Goal: Task Accomplishment & Management: Use online tool/utility

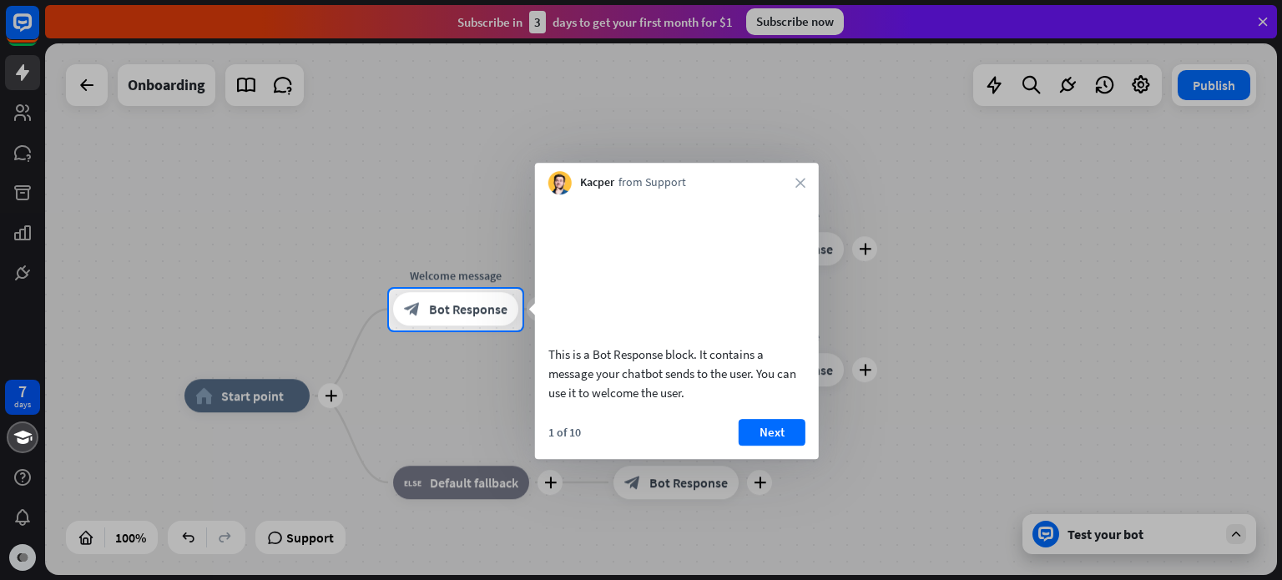
click at [1261, 18] on div at bounding box center [641, 144] width 1282 height 289
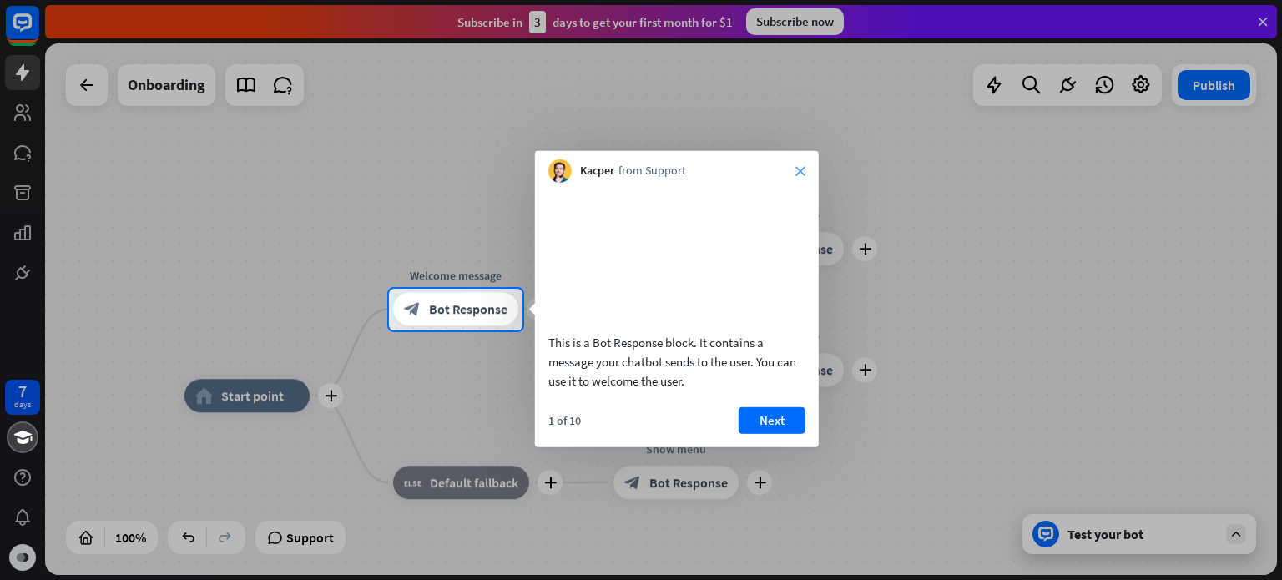
click at [801, 169] on icon "close" at bounding box center [800, 171] width 10 height 10
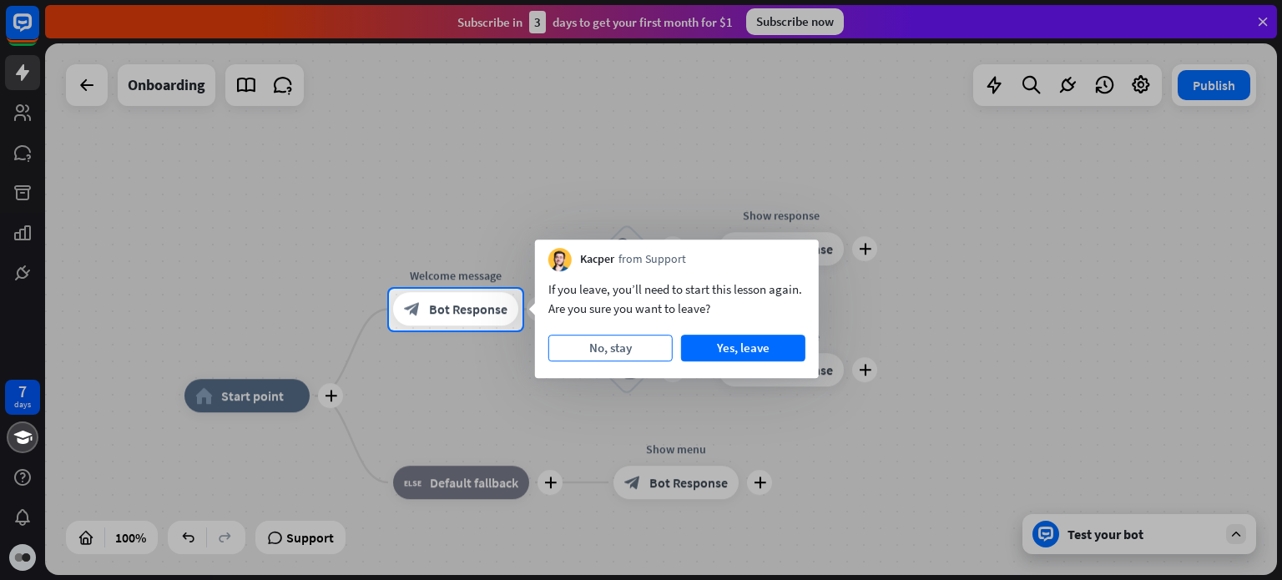
click at [628, 352] on button "No, stay" at bounding box center [610, 348] width 124 height 27
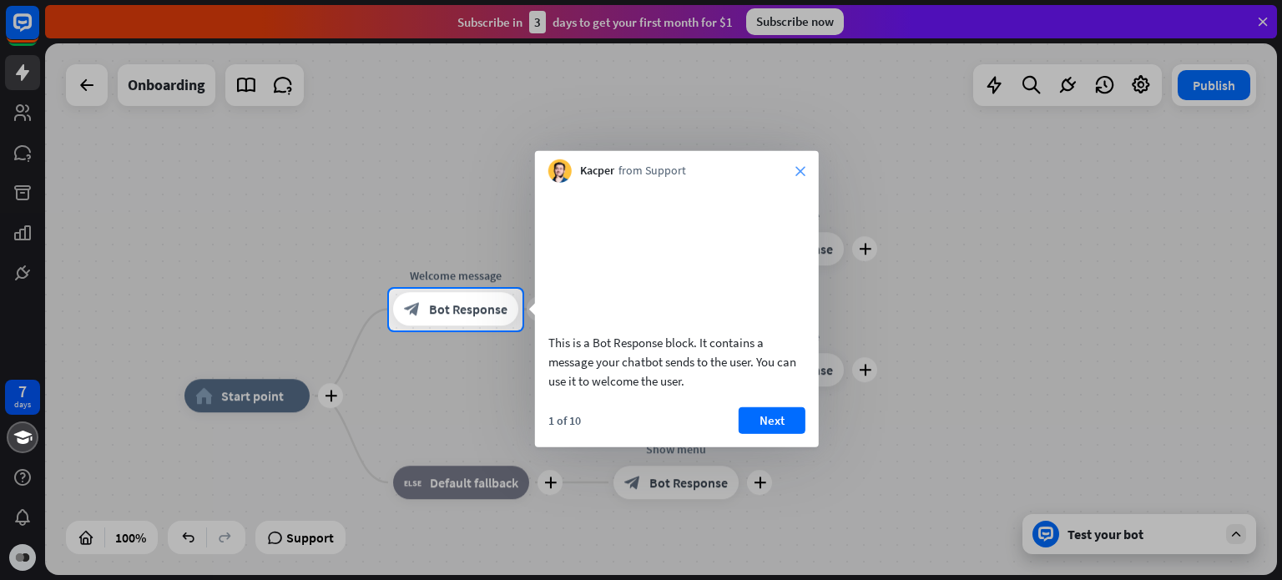
click at [798, 175] on icon "close" at bounding box center [800, 171] width 10 height 10
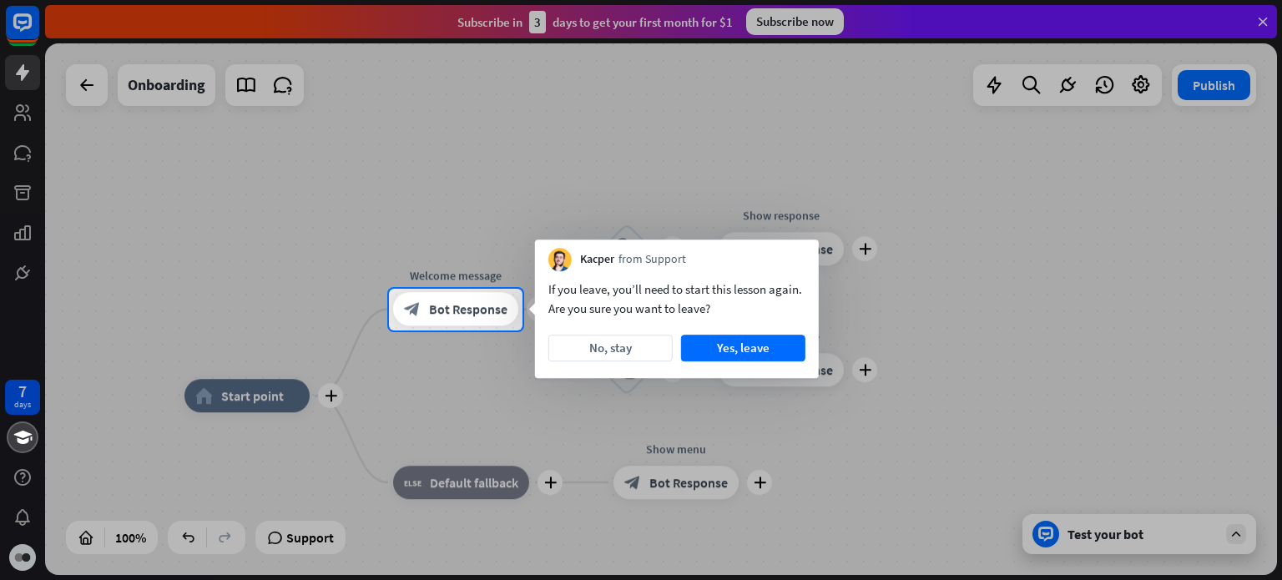
click at [315, 289] on div at bounding box center [194, 310] width 389 height 42
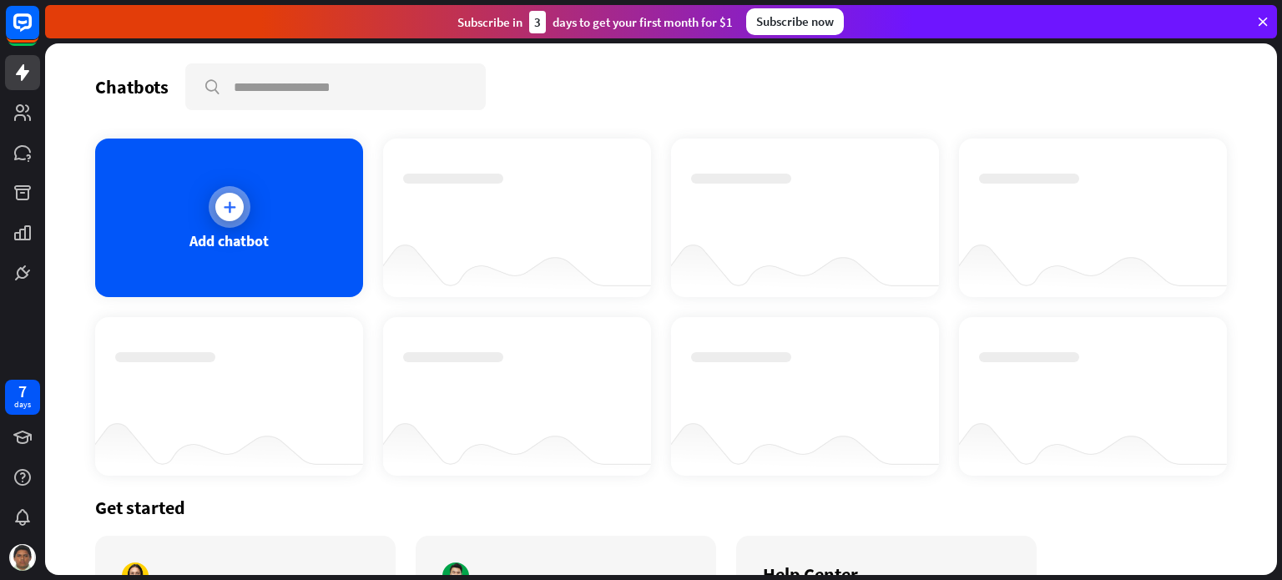
click at [234, 203] on icon at bounding box center [229, 207] width 17 height 17
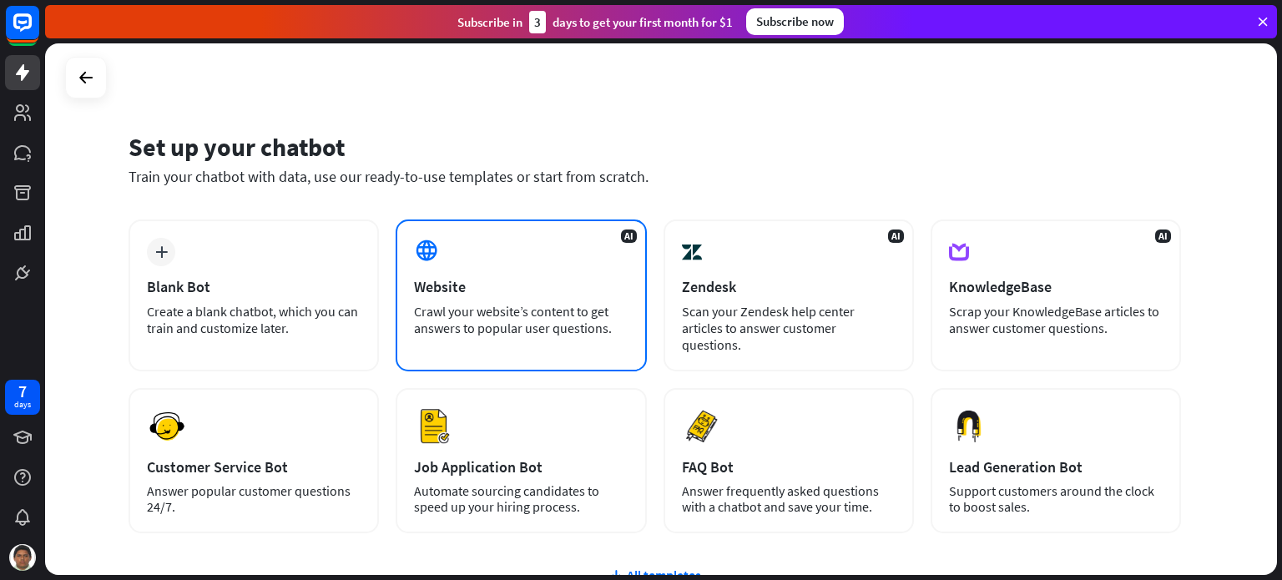
click at [520, 296] on div "AI Website Crawl your website’s content to get answers to popular user question…" at bounding box center [520, 295] width 250 height 152
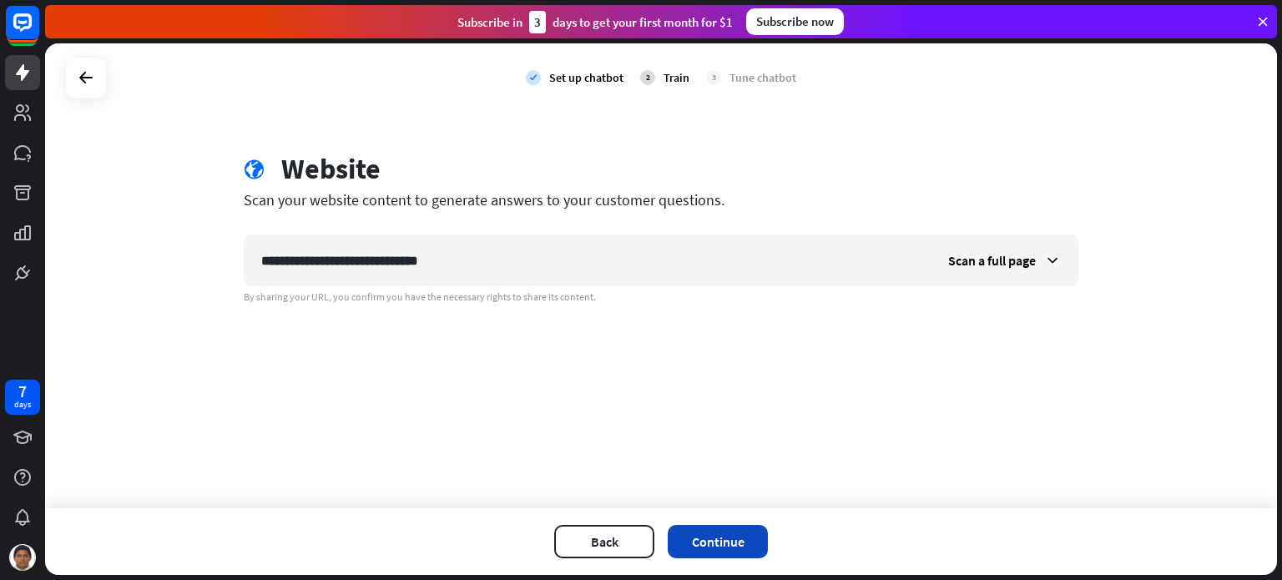
type input "**********"
click at [704, 541] on button "Continue" at bounding box center [717, 541] width 100 height 33
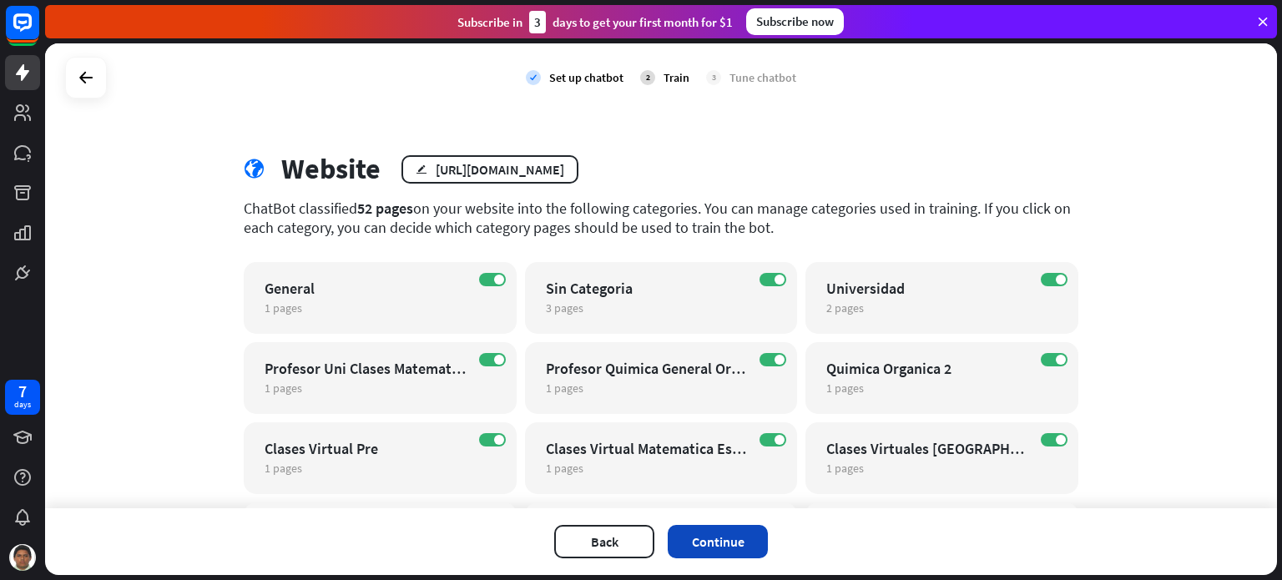
click at [754, 543] on button "Continue" at bounding box center [717, 541] width 100 height 33
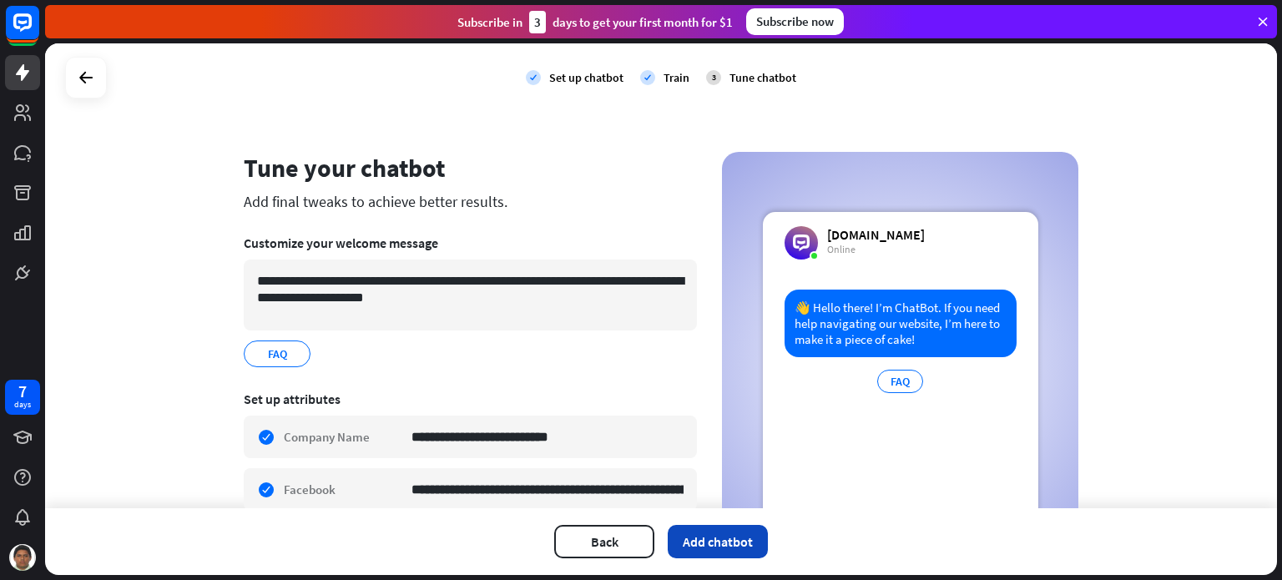
click at [706, 549] on button "Add chatbot" at bounding box center [717, 541] width 100 height 33
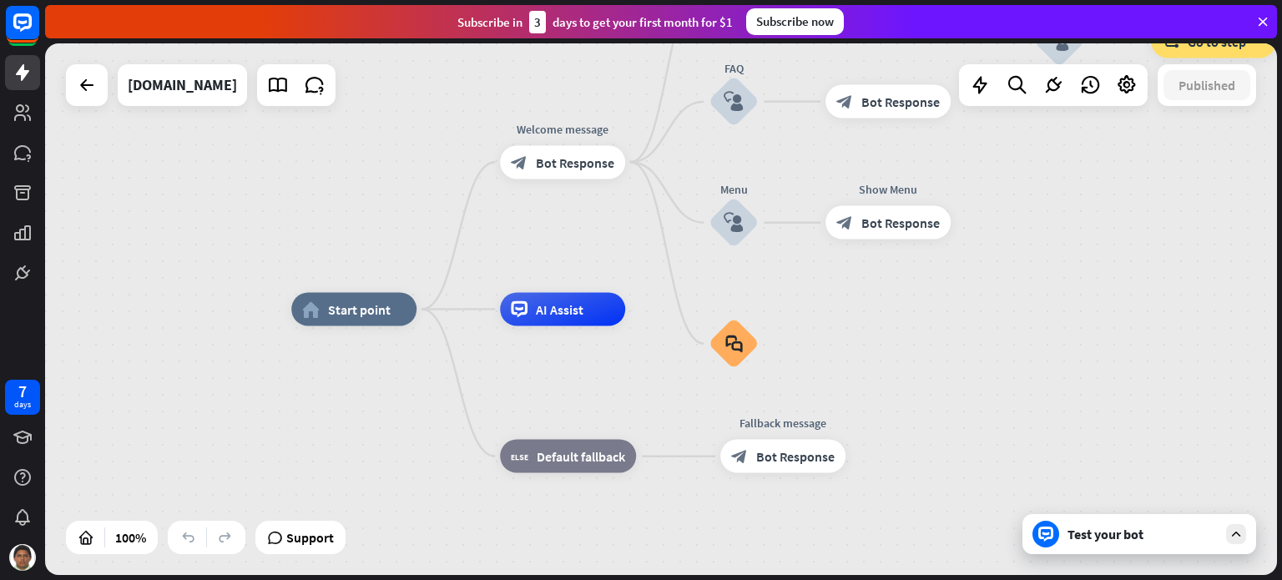
click at [1103, 541] on div "Test your bot" at bounding box center [1142, 534] width 150 height 17
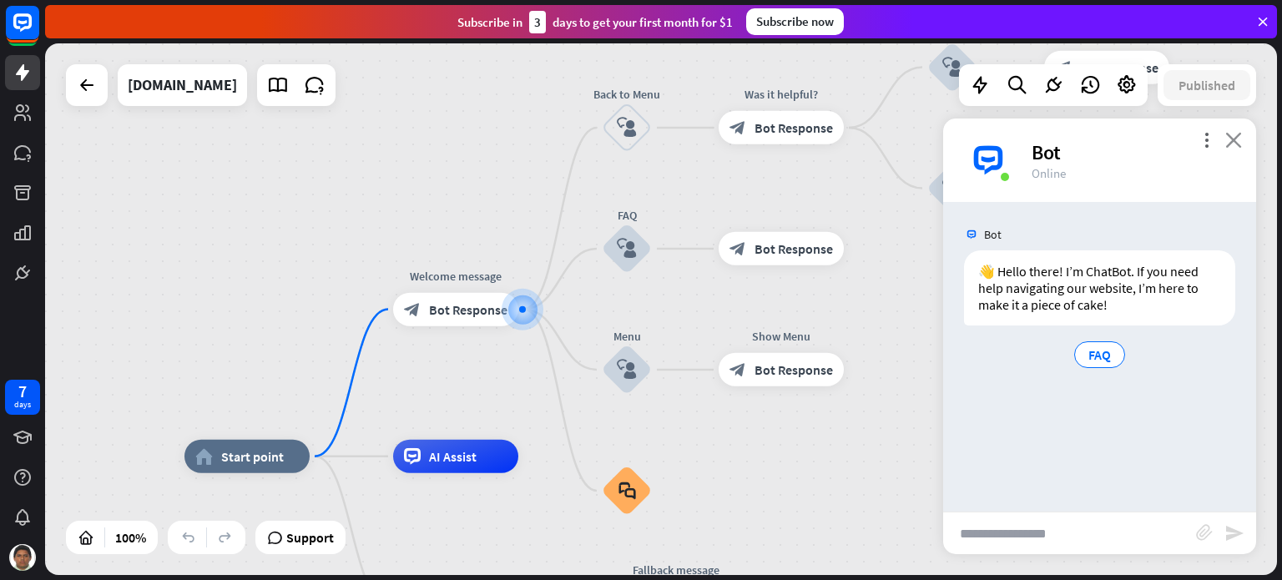
click at [1231, 138] on icon "close" at bounding box center [1233, 140] width 17 height 16
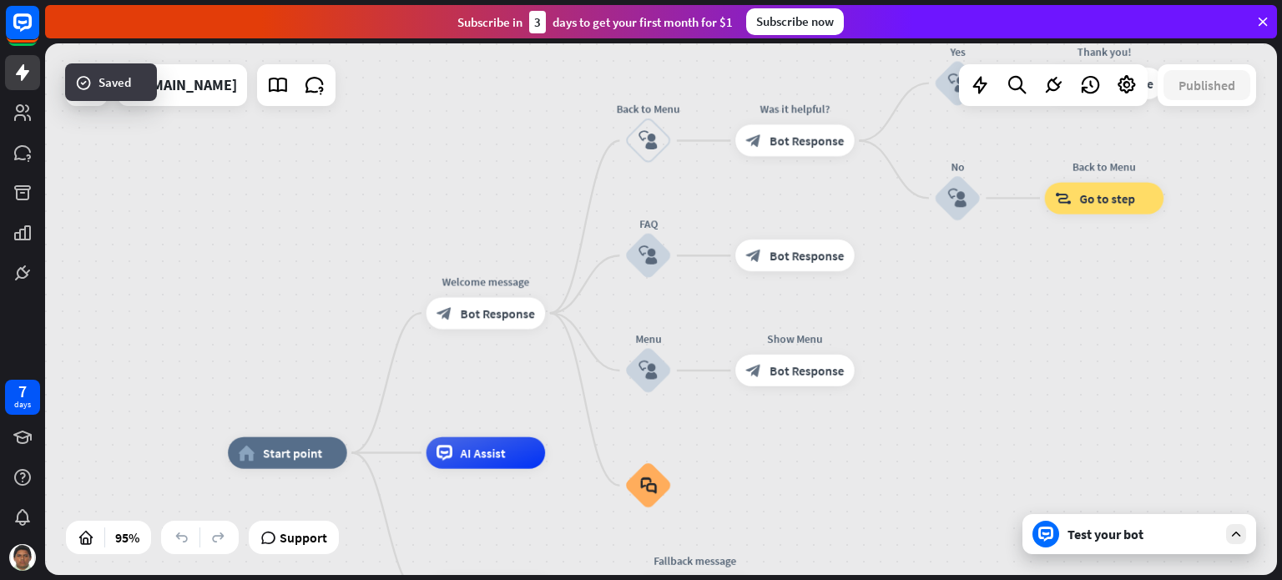
click at [1260, 14] on icon at bounding box center [1262, 21] width 15 height 15
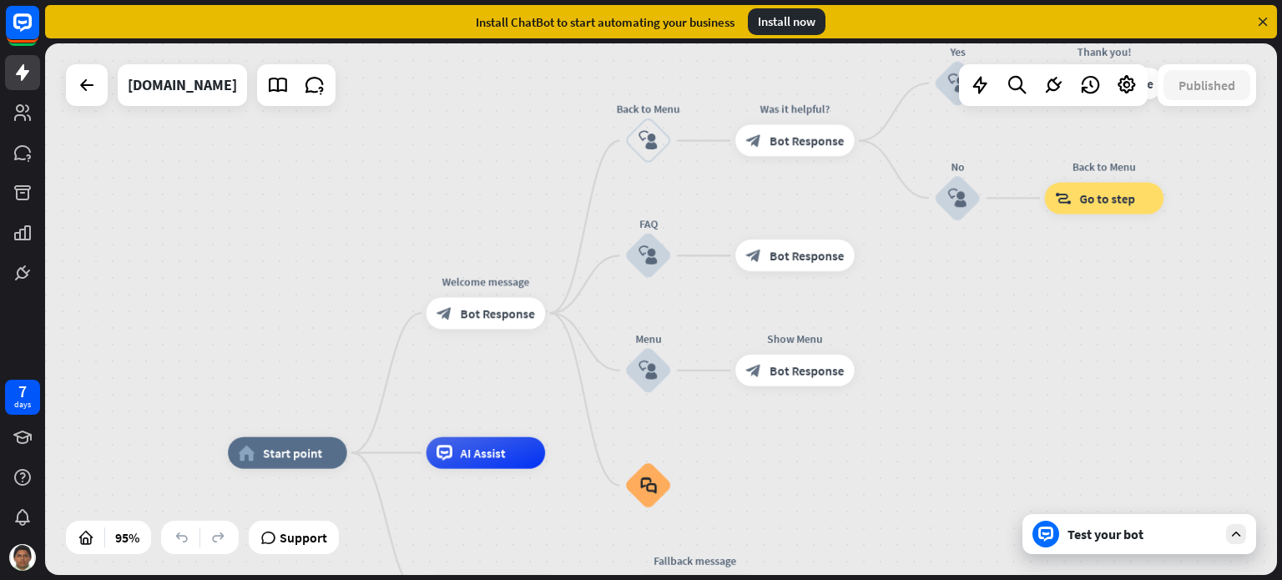
click at [1261, 22] on icon at bounding box center [1262, 21] width 15 height 15
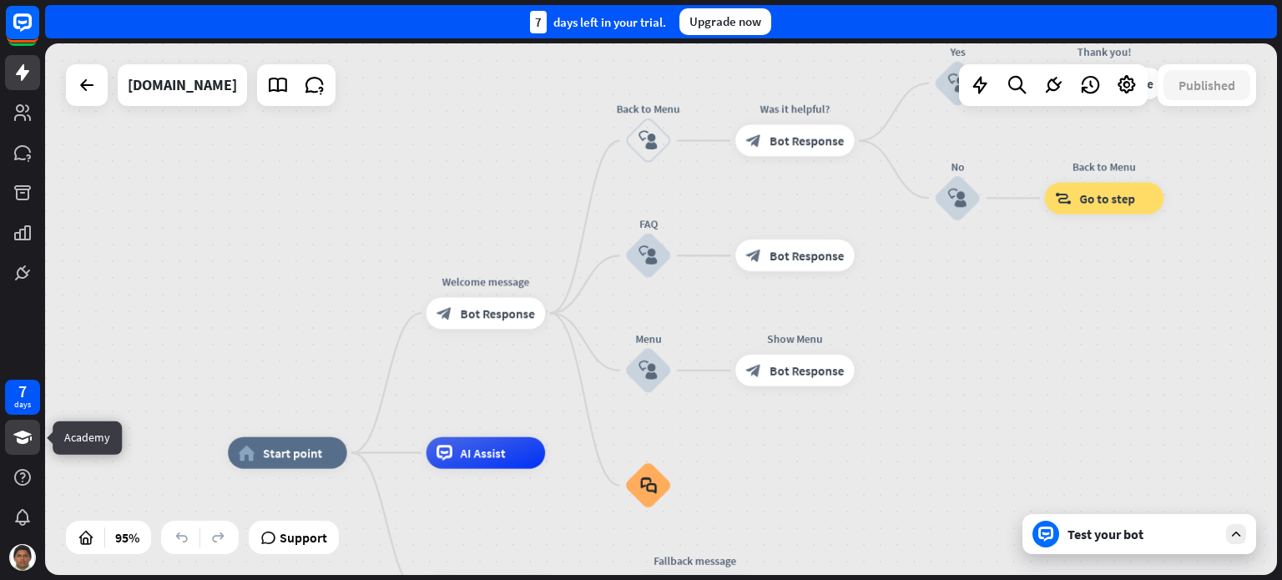
click at [23, 443] on icon at bounding box center [22, 437] width 18 height 13
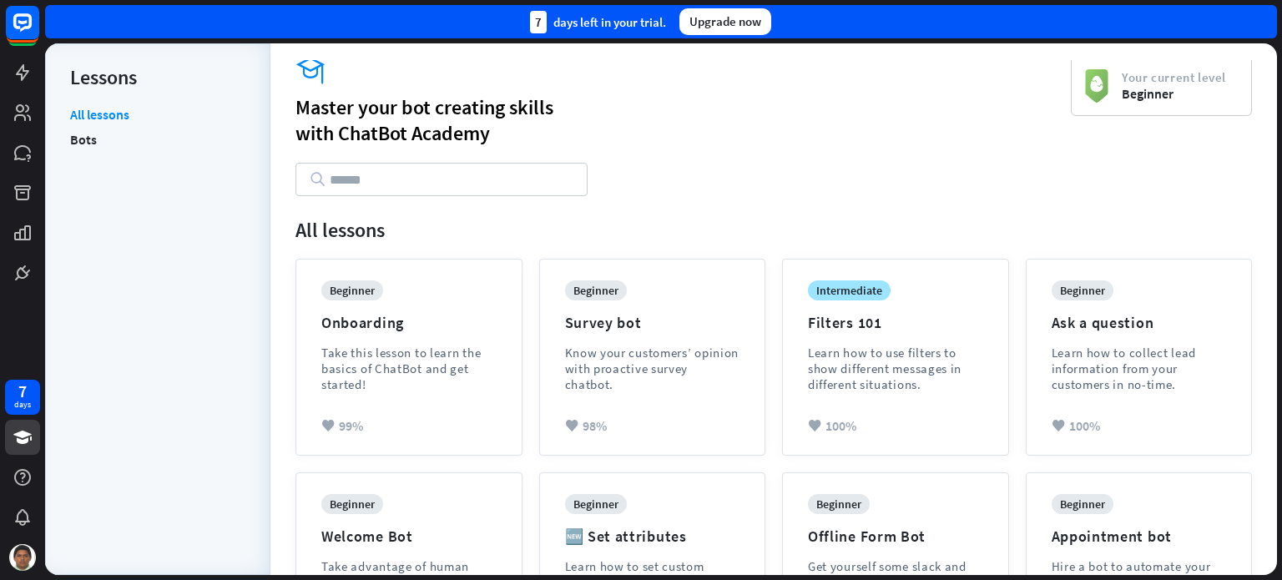
scroll to position [3, 0]
click at [87, 136] on link "Bots" at bounding box center [83, 139] width 27 height 25
click at [23, 437] on icon at bounding box center [22, 437] width 18 height 13
click at [24, 437] on icon at bounding box center [23, 437] width 20 height 20
click at [11, 276] on link at bounding box center [22, 272] width 35 height 35
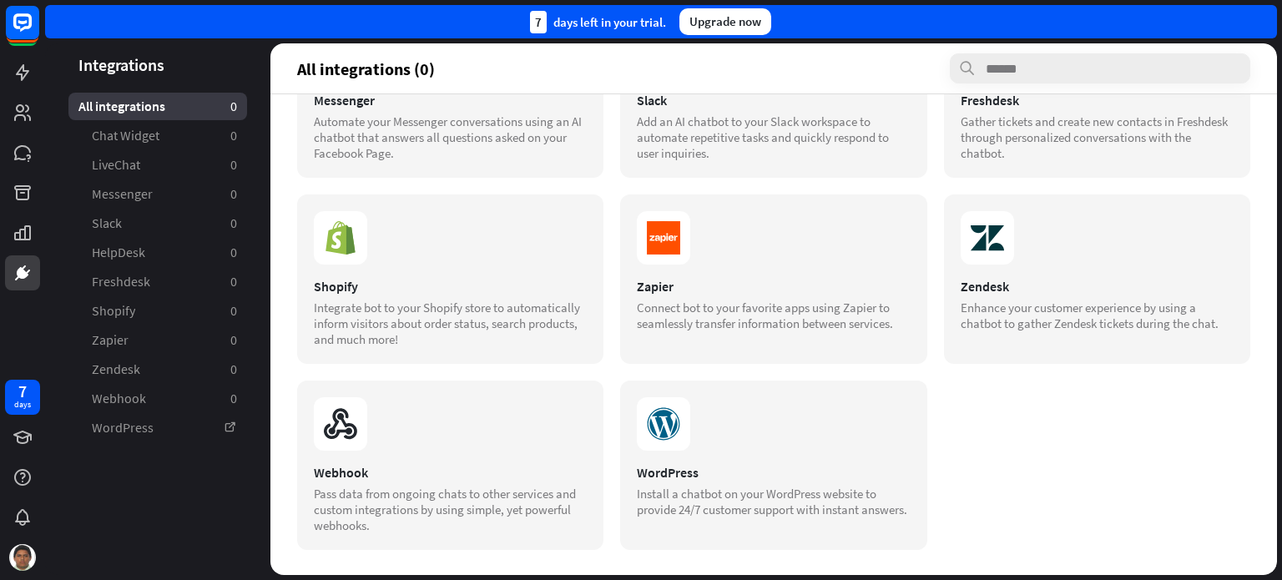
scroll to position [300, 0]
click at [681, 450] on div "WordPress Install a chatbot on your WordPress website to provide 24/7 customer …" at bounding box center [773, 464] width 306 height 169
click at [771, 466] on div "WordPress" at bounding box center [773, 471] width 273 height 17
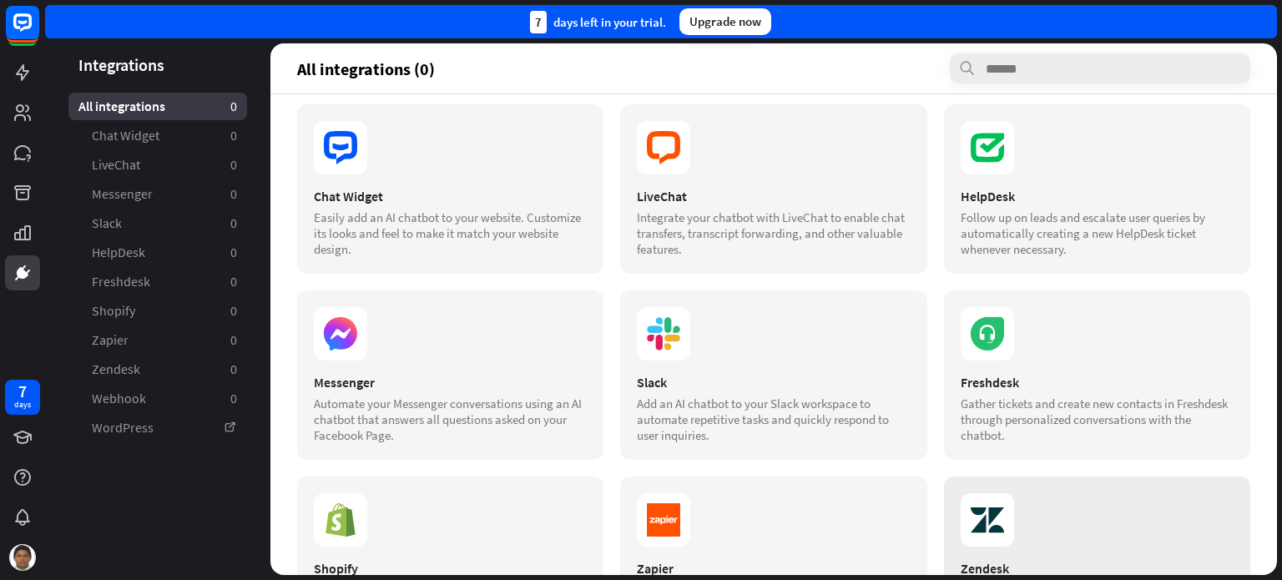
scroll to position [0, 0]
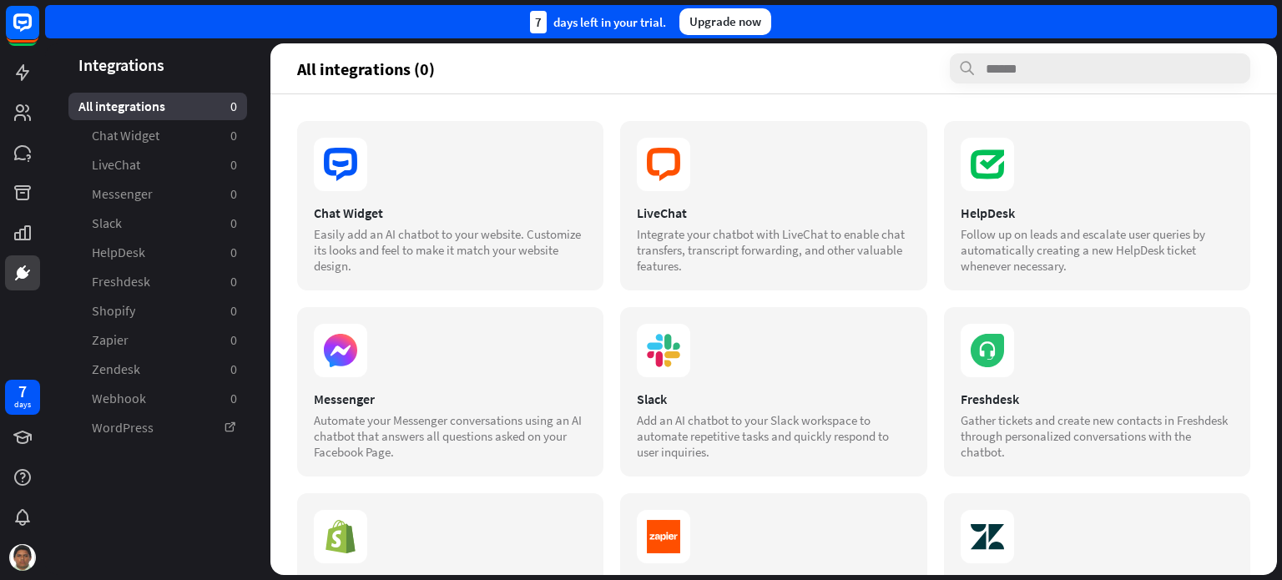
click at [265, 51] on aside "Integrations All integrations 0 Chat Widget 0 LiveChat 0 Messenger 0 Slack 0 He…" at bounding box center [157, 308] width 225 height 531
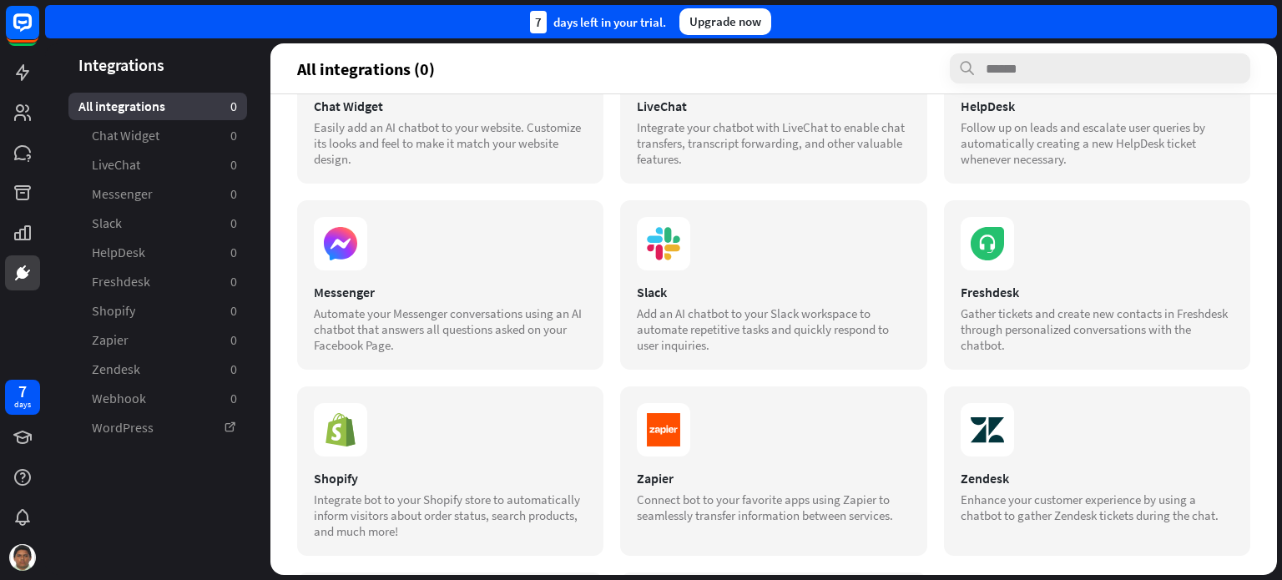
scroll to position [300, 0]
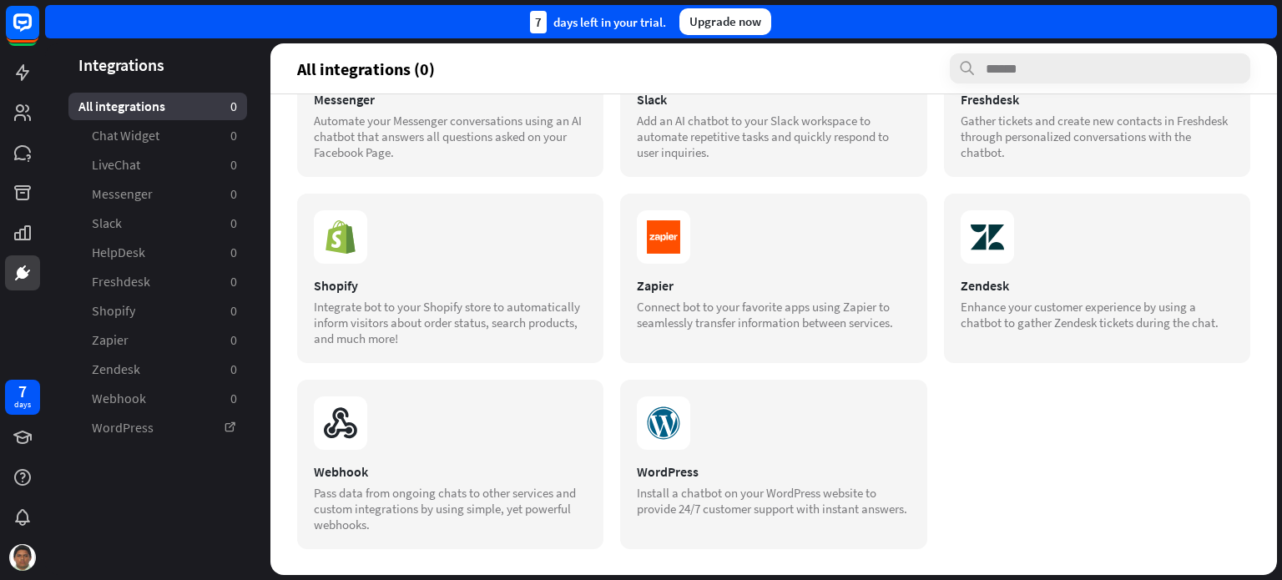
click at [252, 72] on header "Integrations" at bounding box center [157, 64] width 225 height 23
click at [13, 80] on icon at bounding box center [23, 73] width 20 height 20
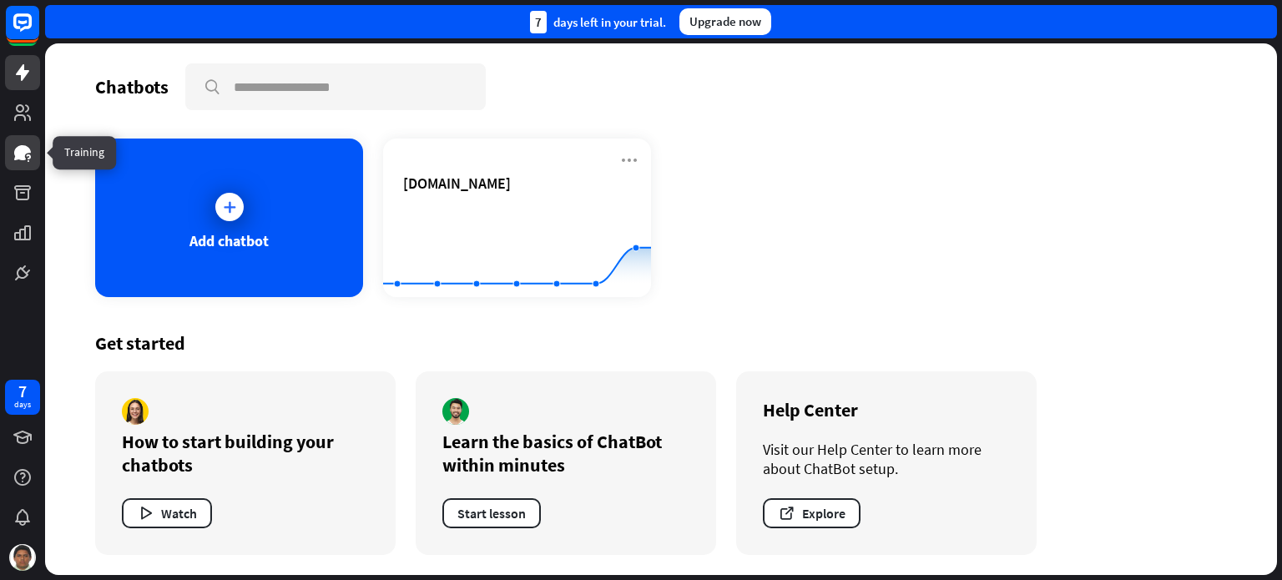
click at [29, 156] on icon at bounding box center [28, 156] width 4 height 5
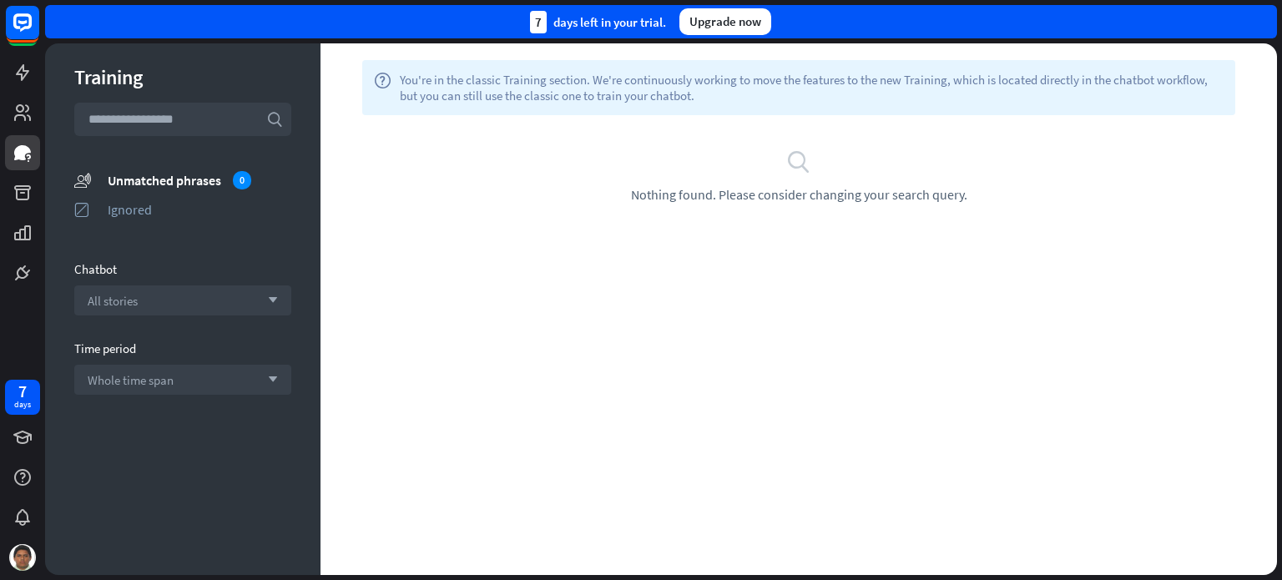
click at [201, 126] on input "text" at bounding box center [182, 119] width 217 height 33
click at [13, 427] on icon at bounding box center [23, 437] width 20 height 20
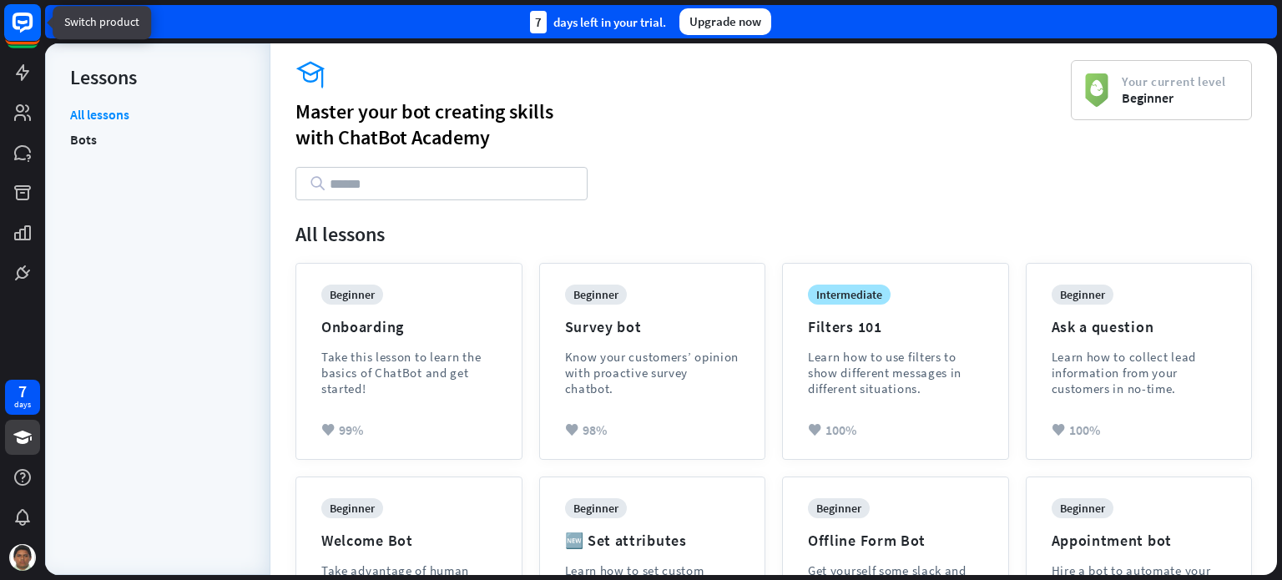
click at [23, 37] on rect at bounding box center [22, 22] width 37 height 37
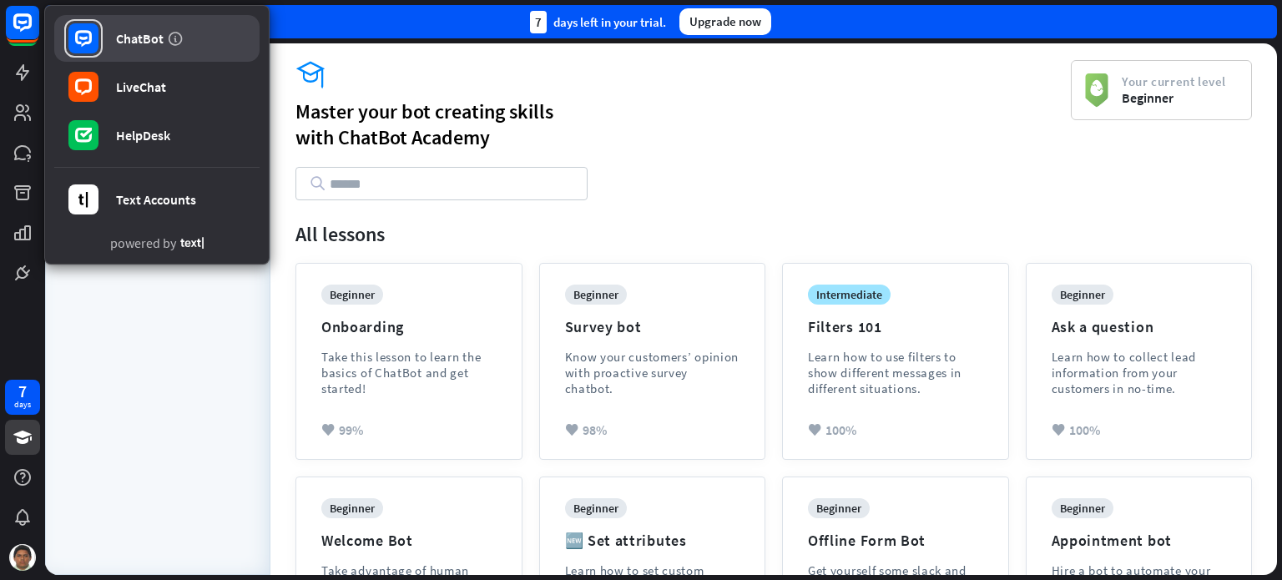
click at [126, 40] on div "ChatBot" at bounding box center [140, 38] width 48 height 17
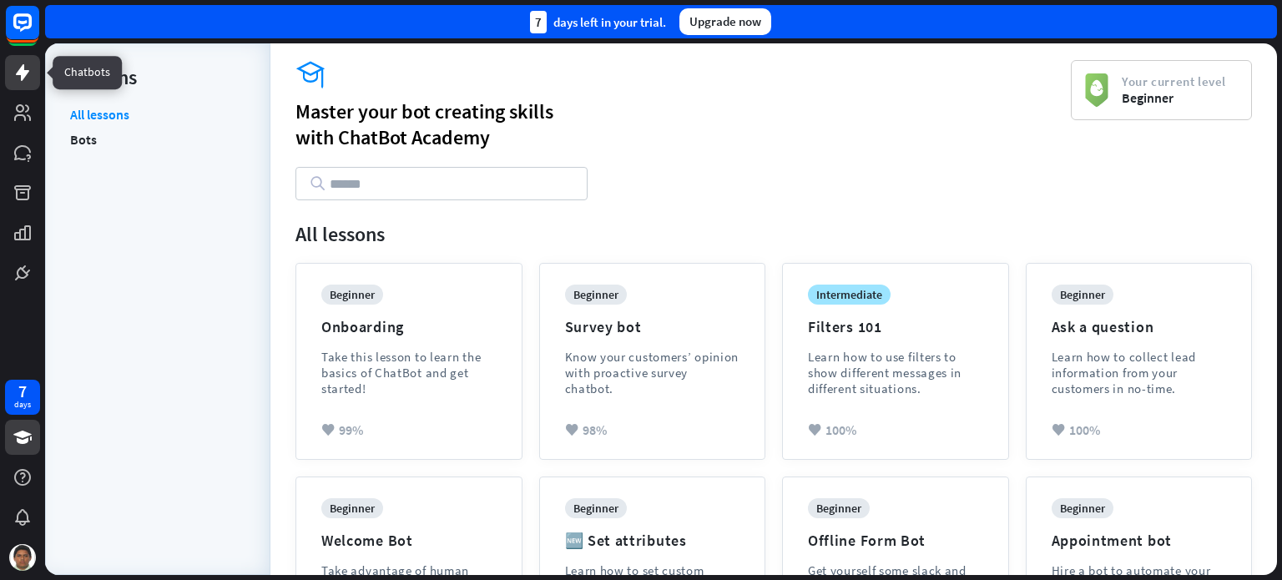
click at [25, 69] on icon at bounding box center [23, 73] width 20 height 20
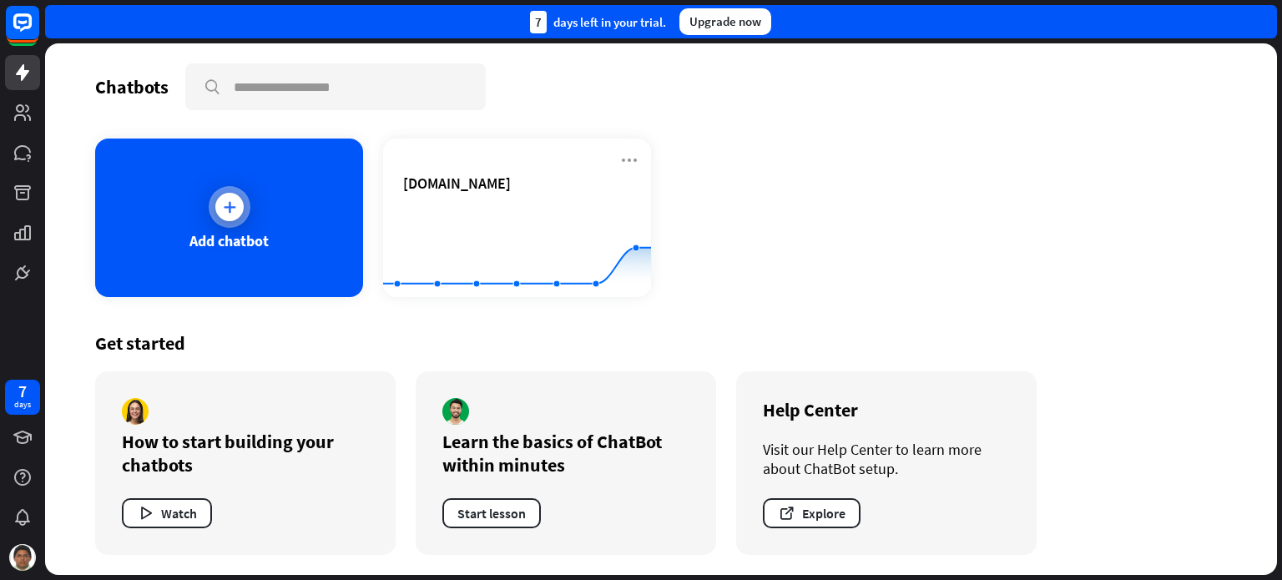
click at [207, 202] on div "Add chatbot" at bounding box center [229, 217] width 268 height 159
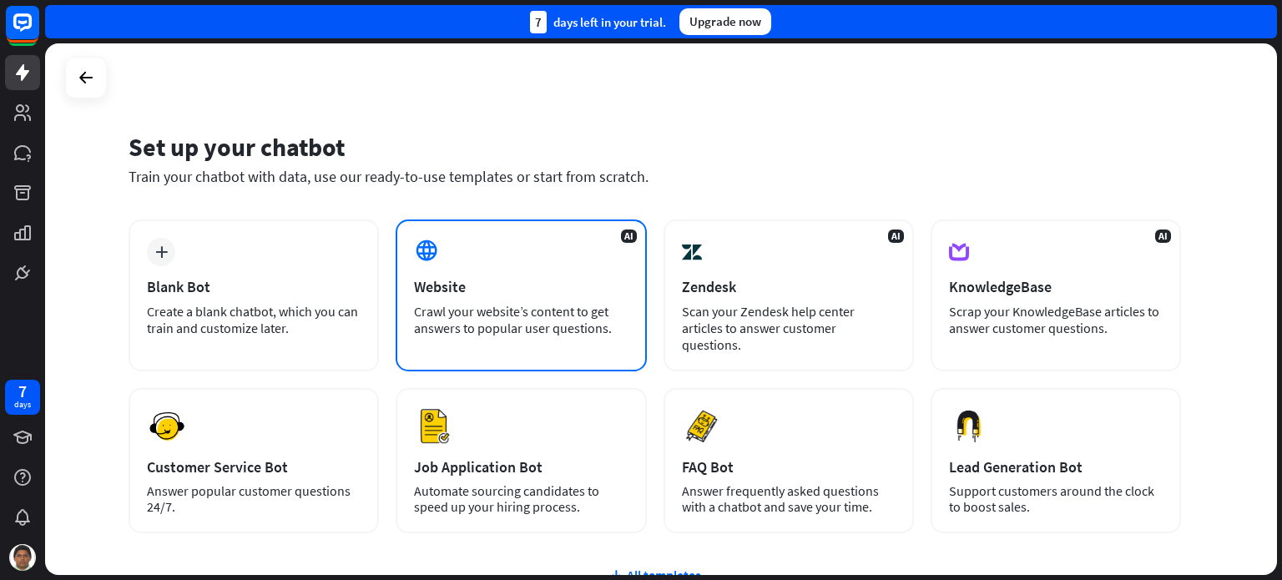
click at [581, 250] on div "AI Website Crawl your website’s content to get answers to popular user question…" at bounding box center [520, 295] width 250 height 152
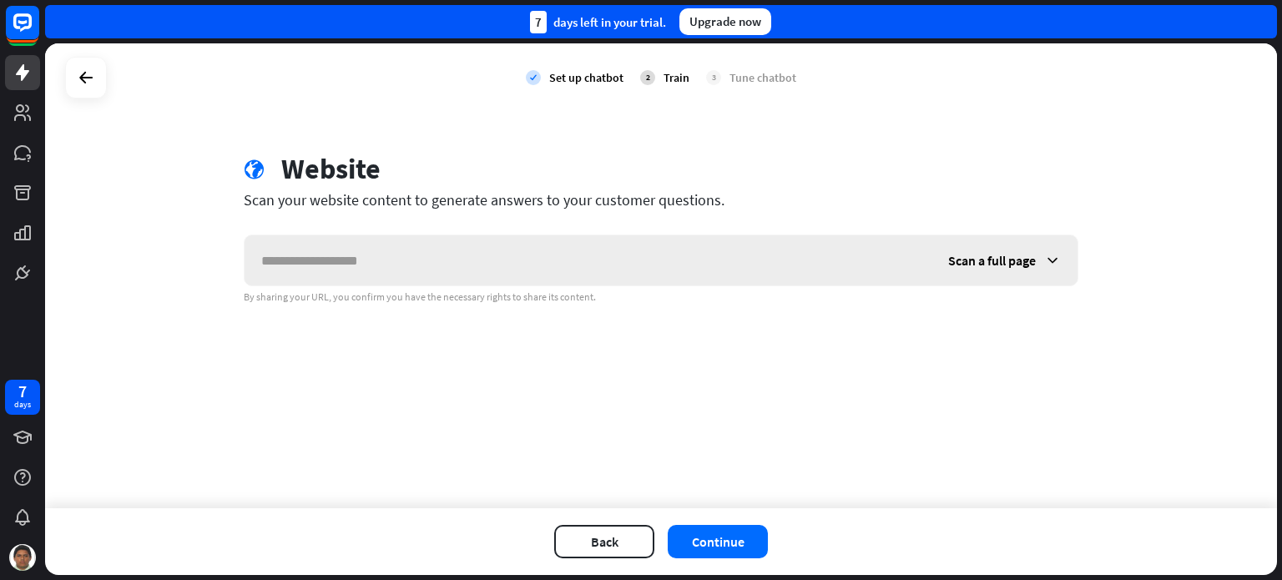
click at [579, 258] on input "text" at bounding box center [587, 260] width 687 height 50
type input "**********"
click at [724, 543] on button "Continue" at bounding box center [717, 541] width 100 height 33
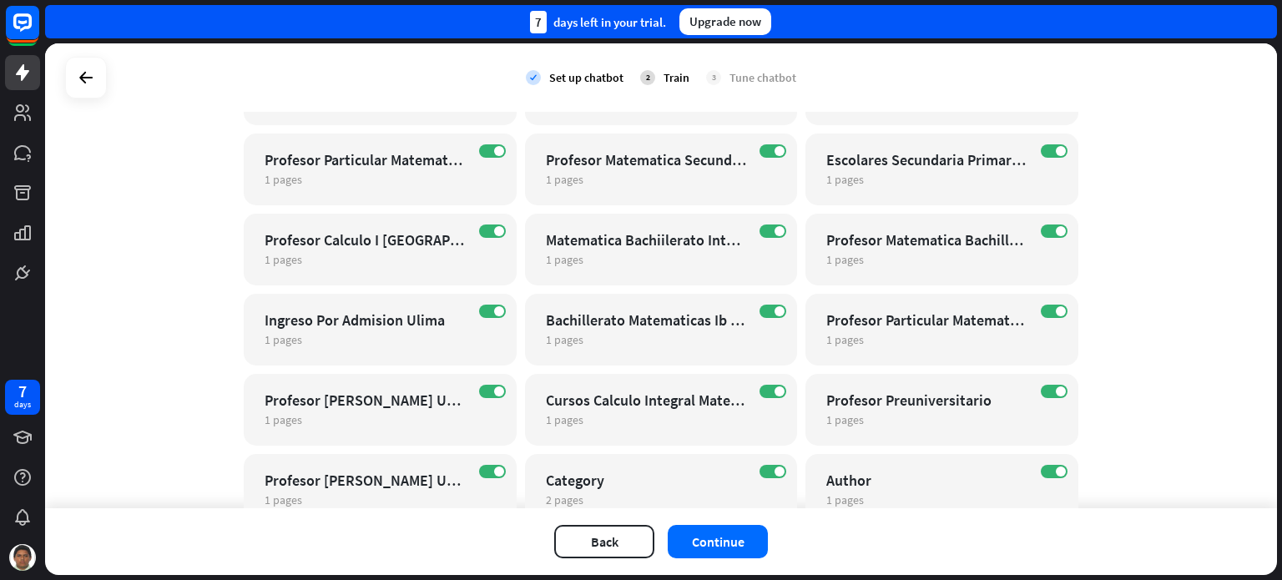
scroll to position [1080, 0]
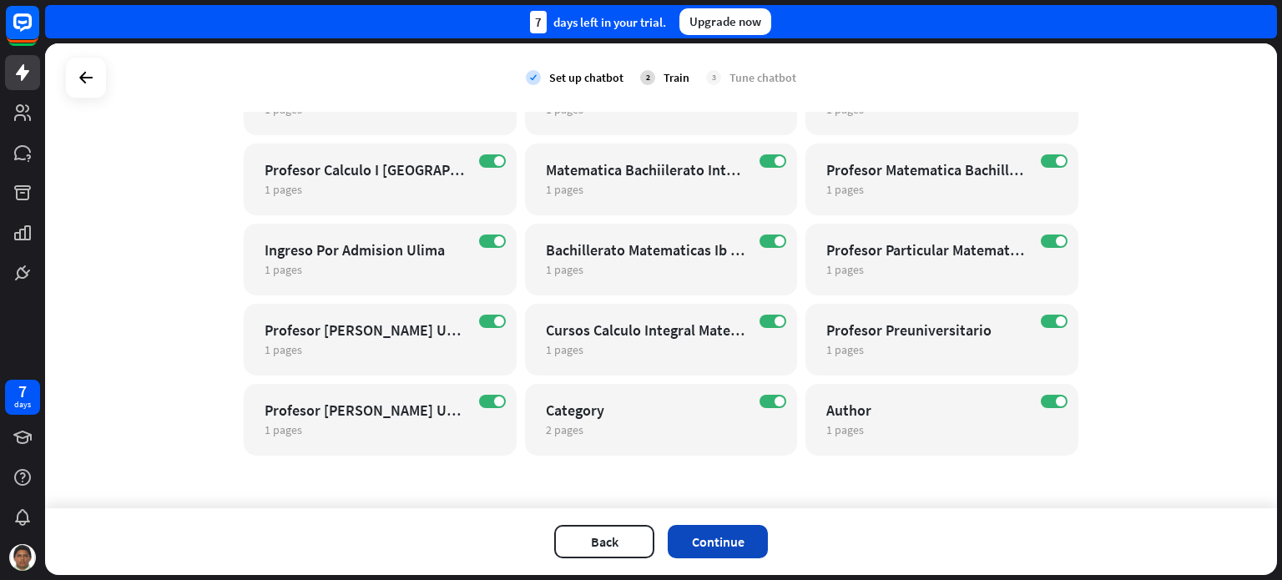
click at [718, 543] on button "Continue" at bounding box center [717, 541] width 100 height 33
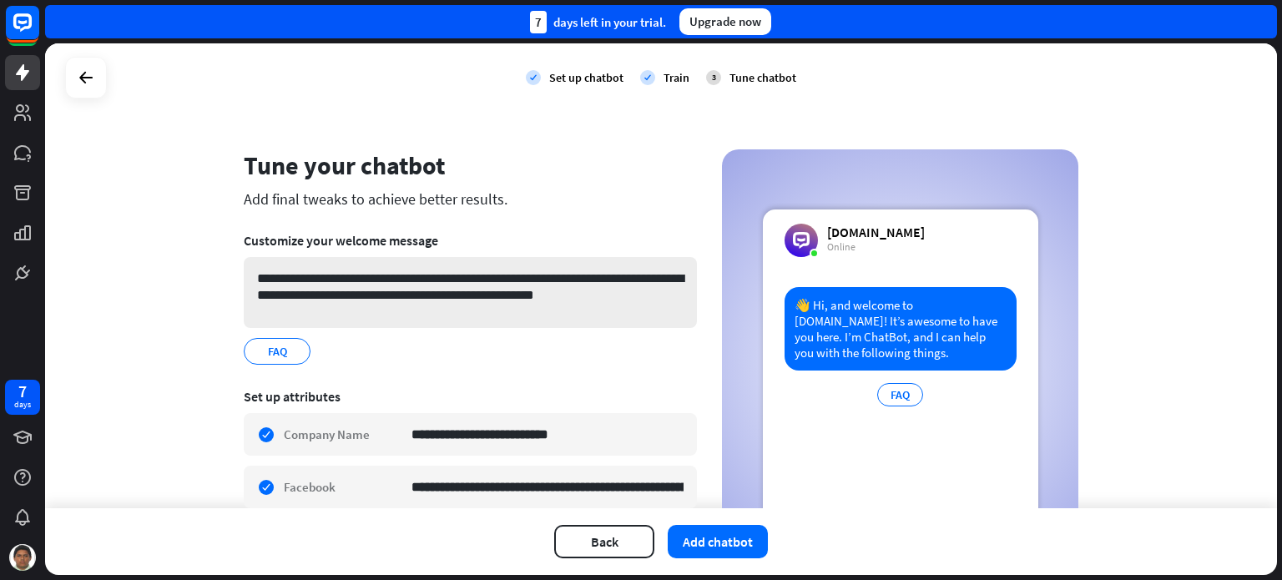
scroll to position [0, 0]
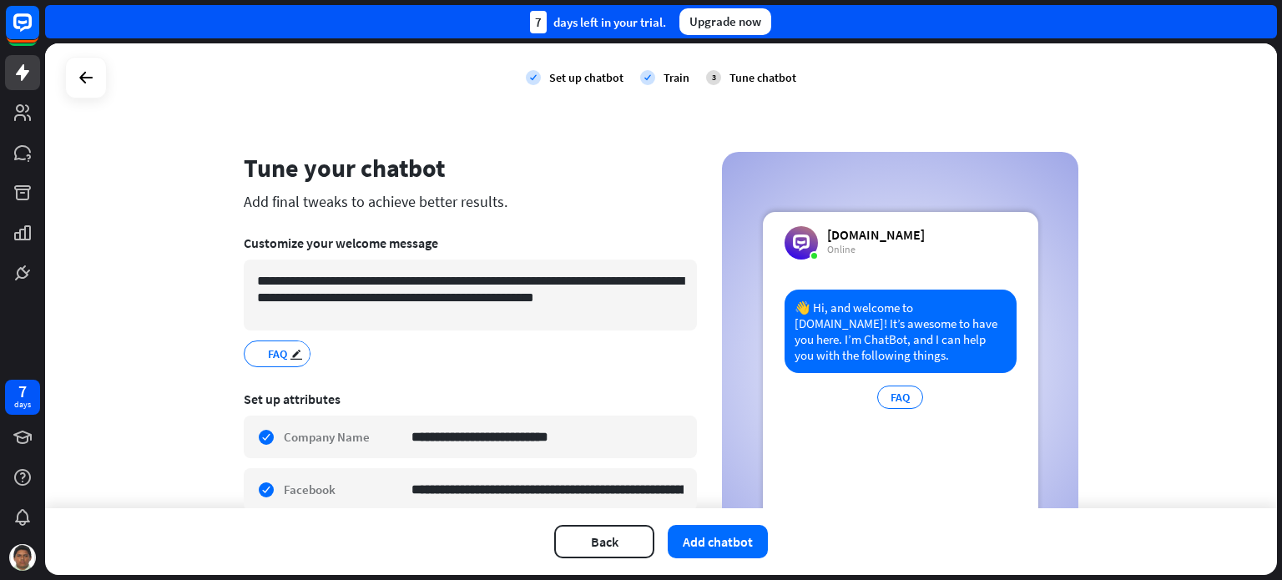
click at [278, 352] on span "FAQ" at bounding box center [277, 354] width 23 height 18
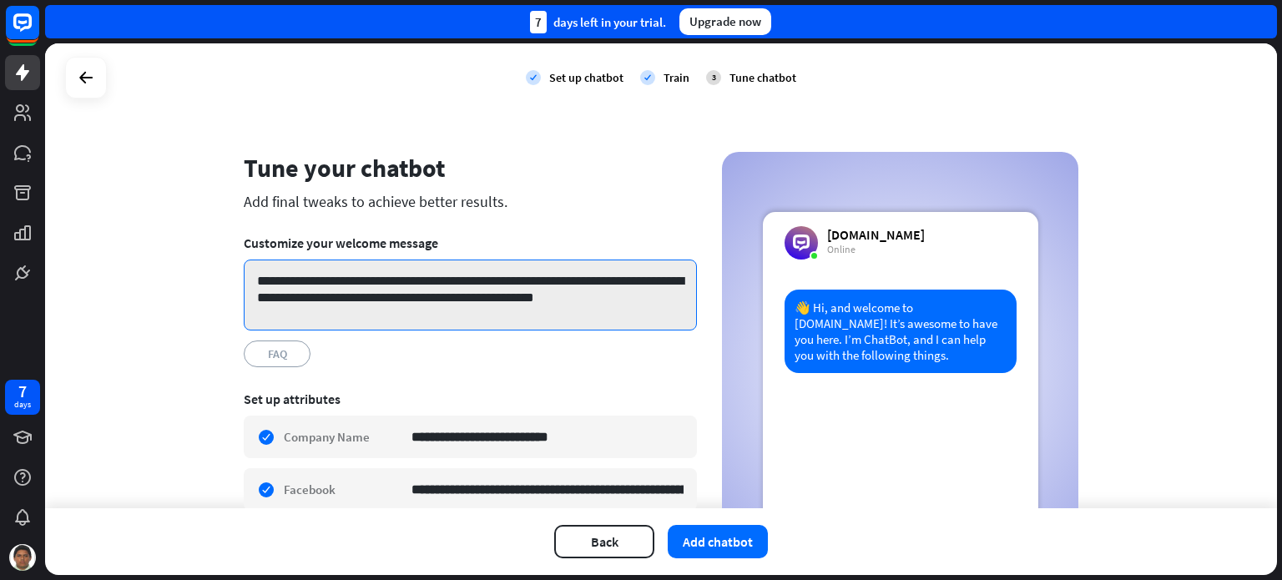
click at [631, 295] on textarea "**********" at bounding box center [470, 294] width 453 height 71
drag, startPoint x: 272, startPoint y: 280, endPoint x: 621, endPoint y: 303, distance: 349.5
click at [621, 303] on textarea "**********" at bounding box center [470, 294] width 453 height 71
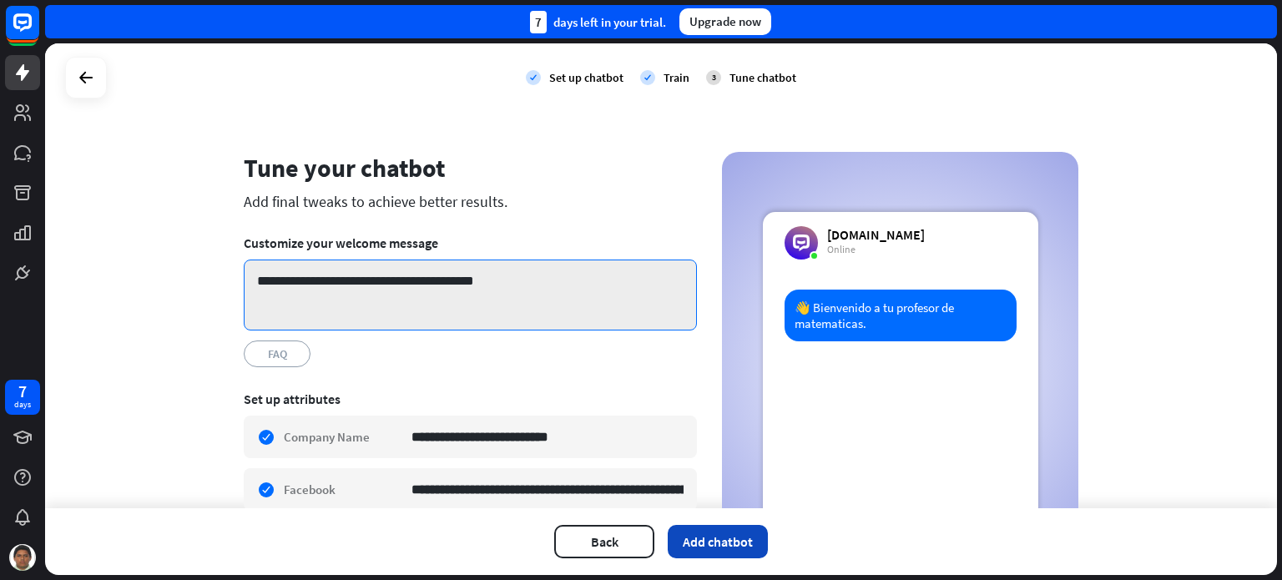
type textarea "**********"
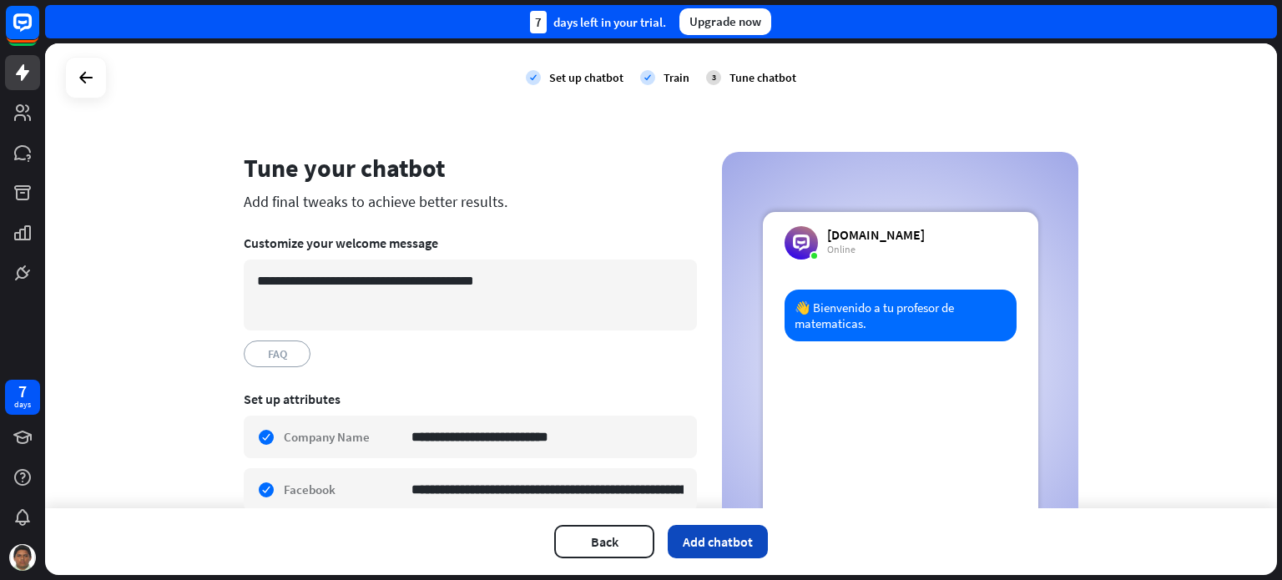
click at [710, 536] on button "Add chatbot" at bounding box center [717, 541] width 100 height 33
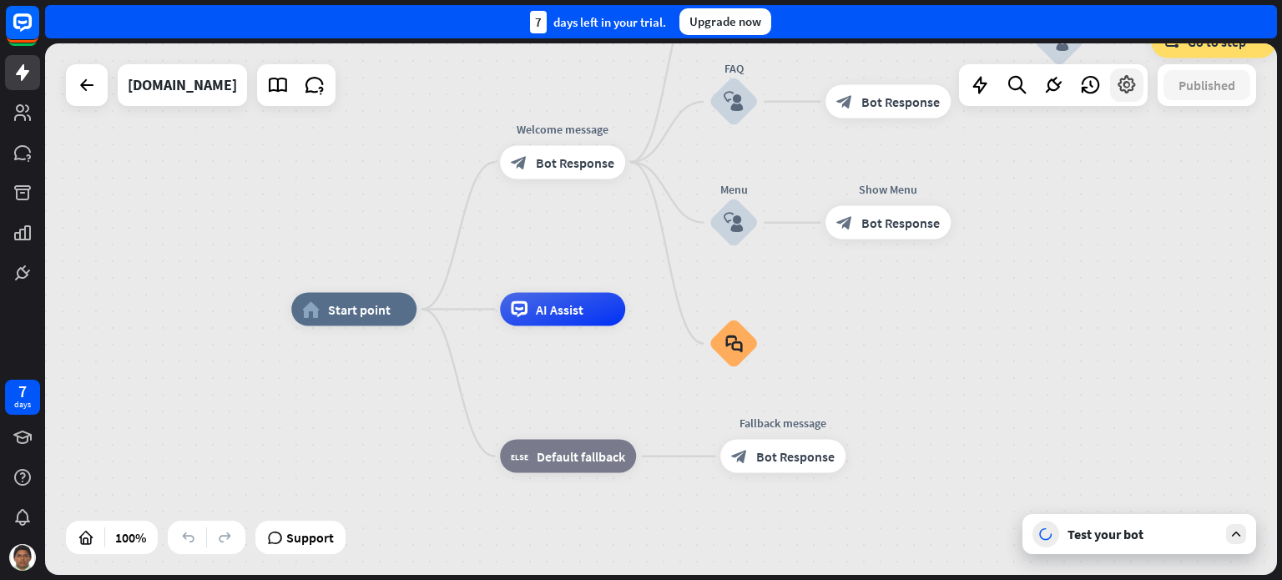
click at [1118, 100] on div at bounding box center [1126, 84] width 33 height 33
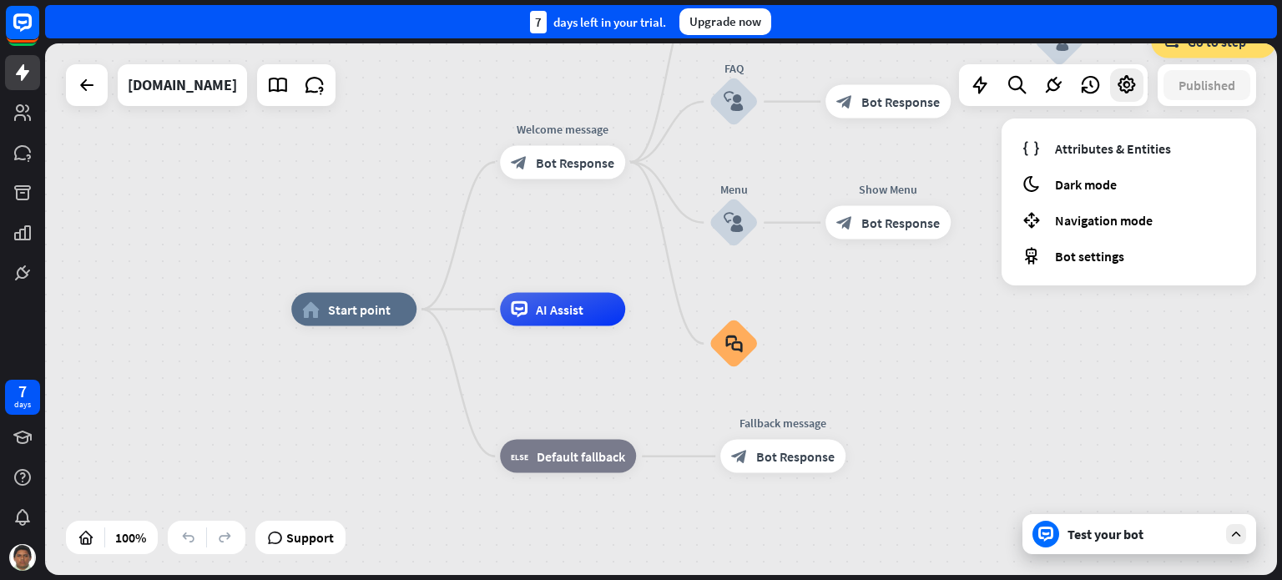
click at [1045, 350] on div "home_2 Start point Welcome message block_bot_response Bot Response Back to Menu…" at bounding box center [906, 575] width 1231 height 531
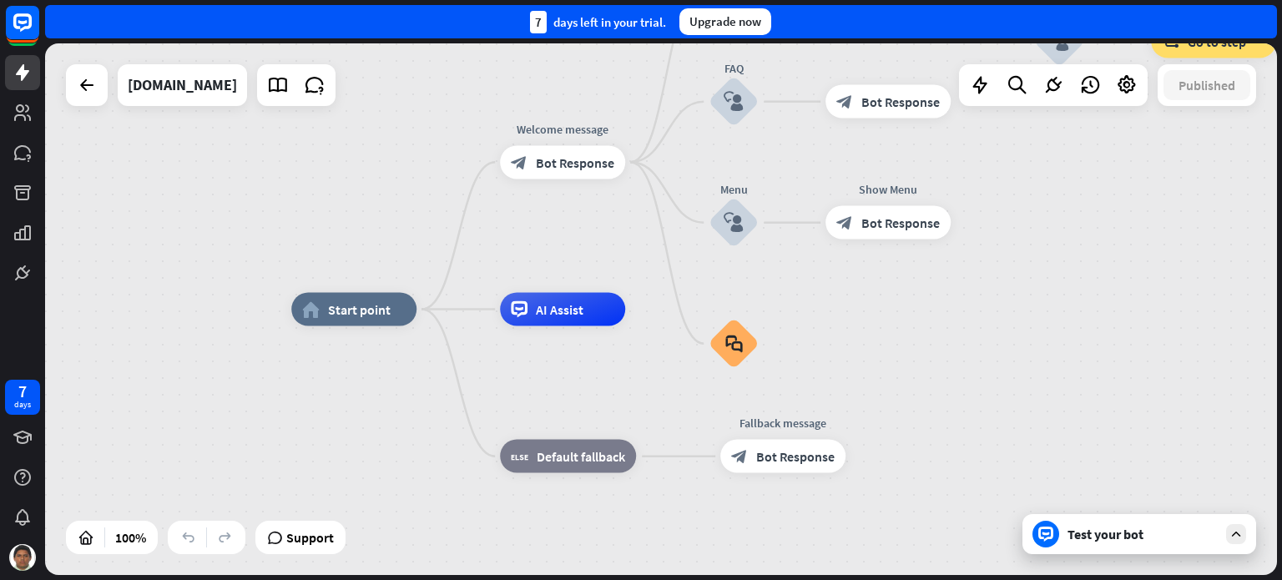
click at [1145, 531] on div "Test your bot" at bounding box center [1142, 534] width 150 height 17
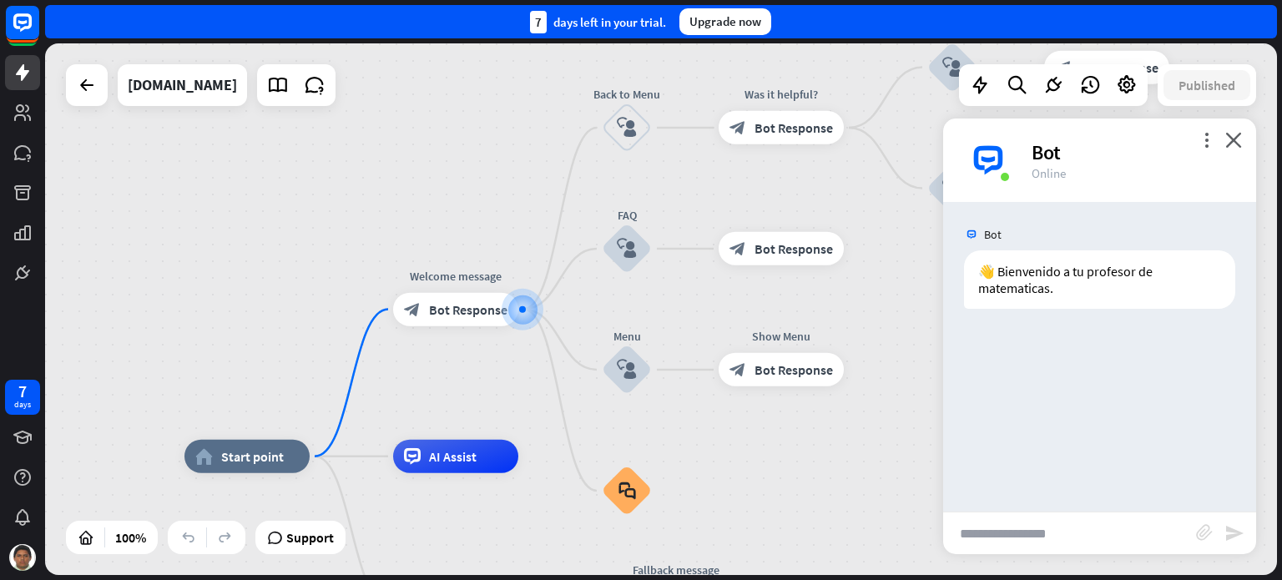
click at [1093, 532] on input "text" at bounding box center [1069, 533] width 253 height 42
click at [1028, 537] on input "text" at bounding box center [1069, 533] width 253 height 42
type input "**********"
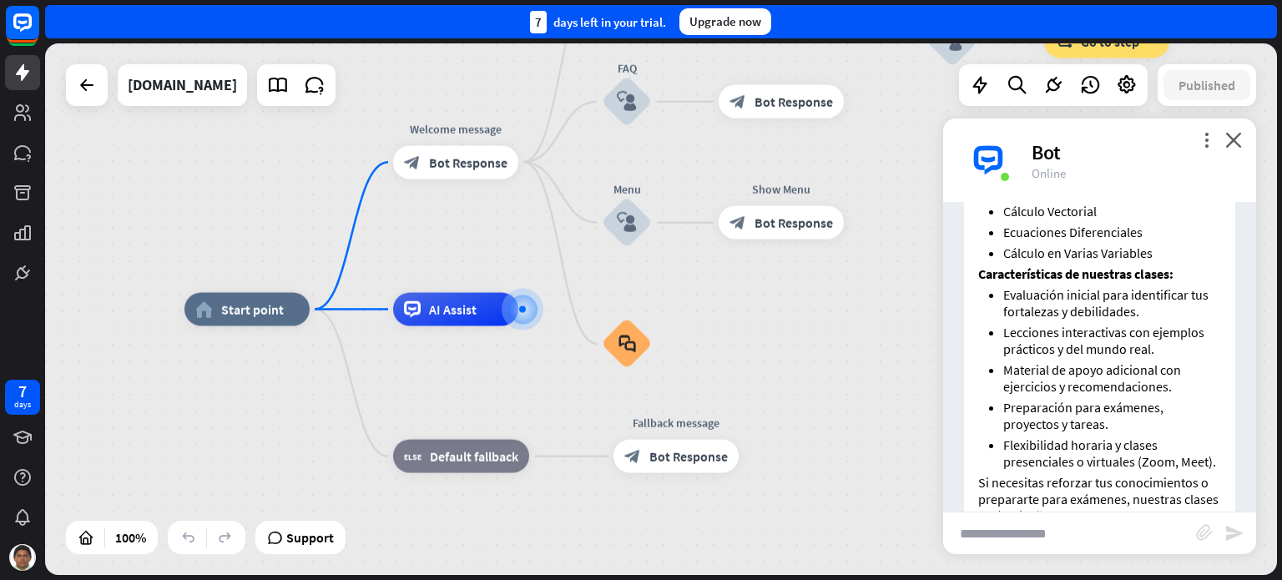
scroll to position [586, 0]
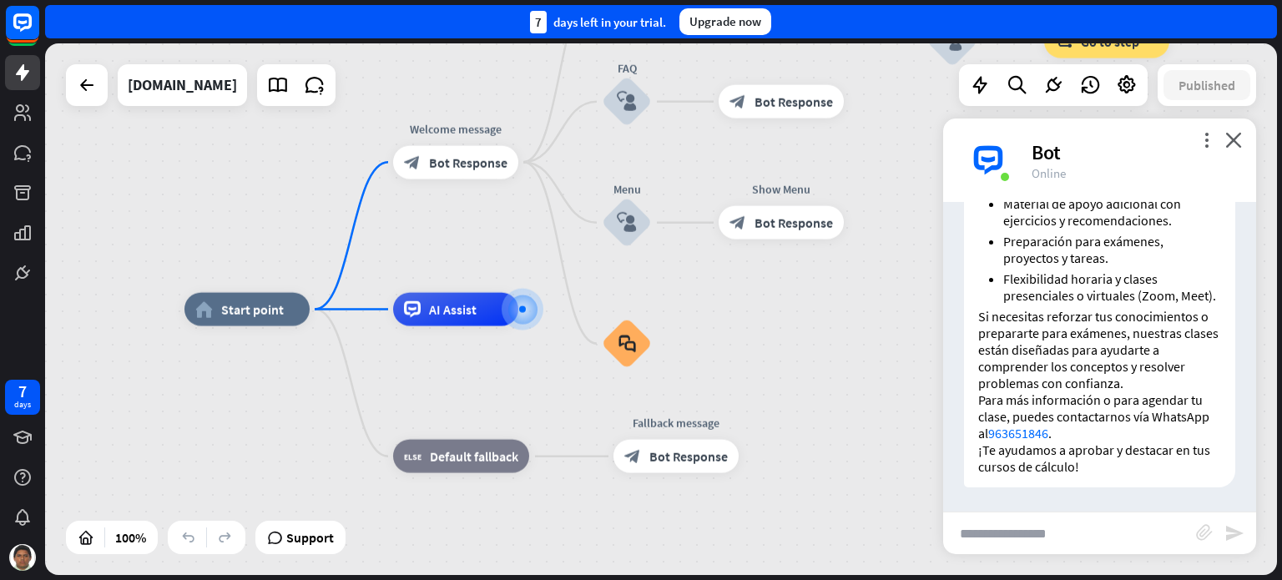
click at [1042, 536] on input "text" at bounding box center [1069, 533] width 253 height 42
type input "**********"
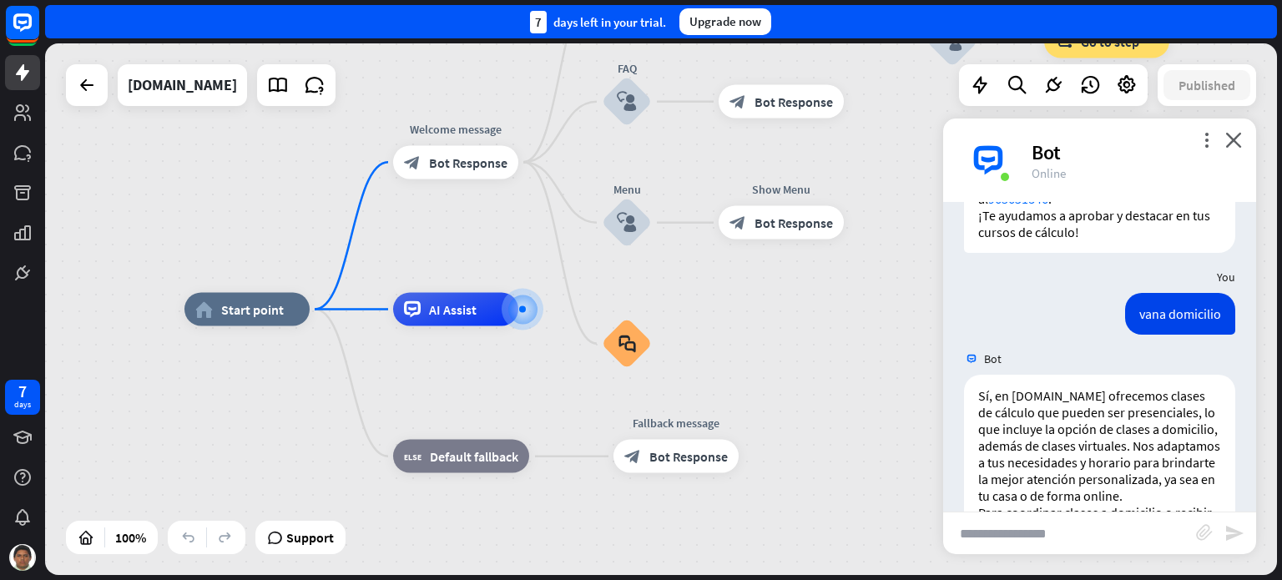
scroll to position [967, 0]
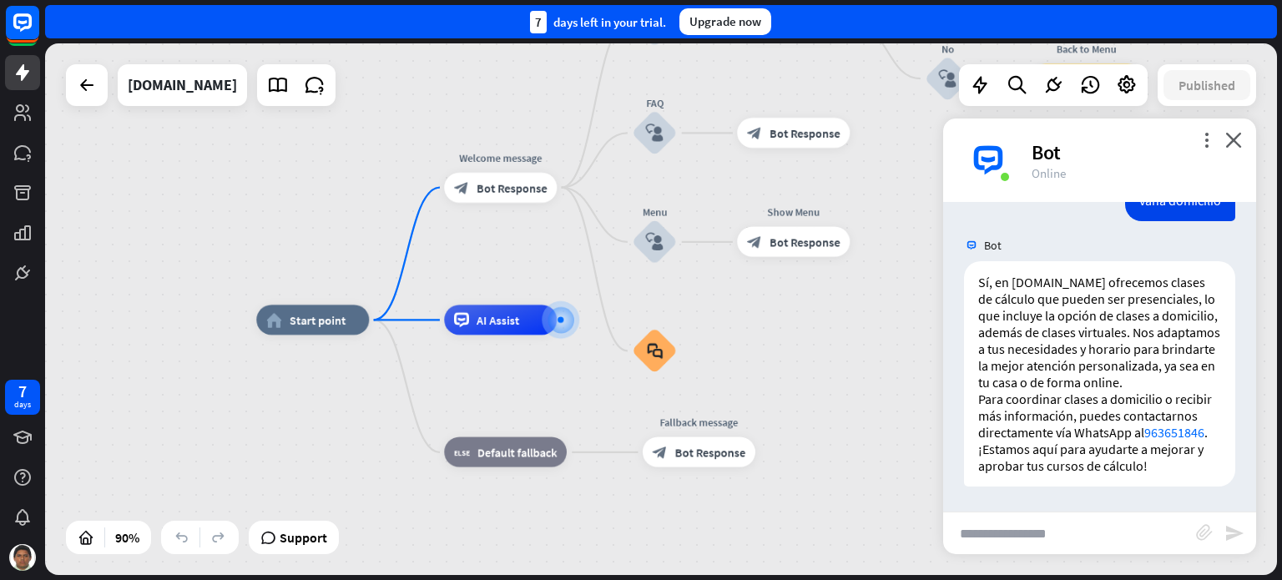
click at [984, 521] on input "text" at bounding box center [1069, 533] width 253 height 42
type input "**********"
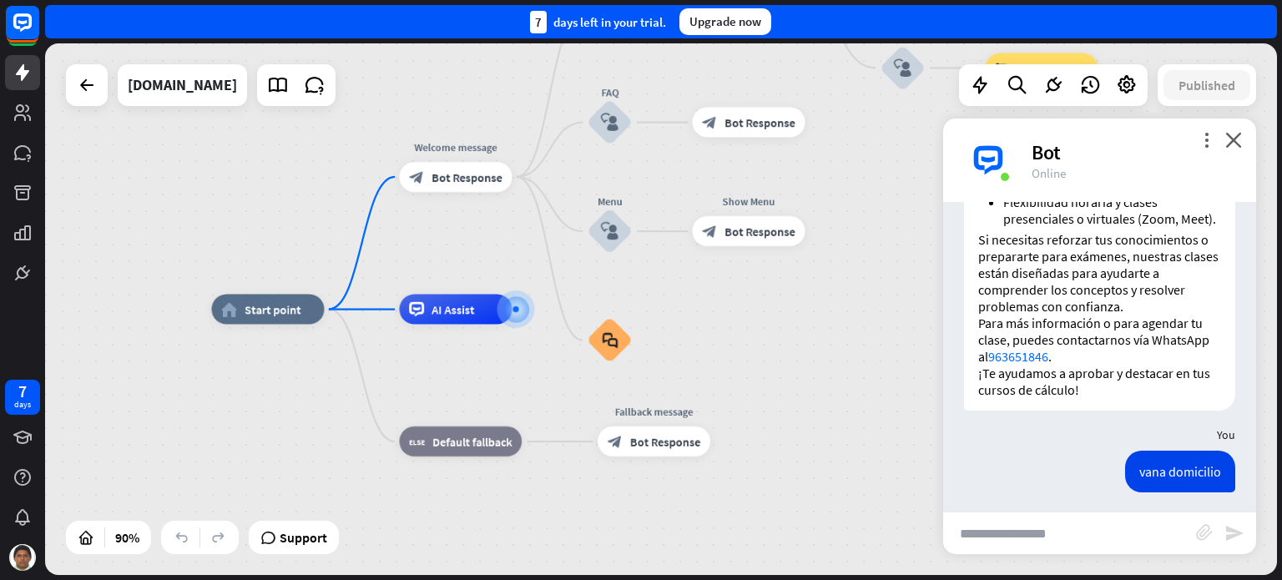
scroll to position [496, 0]
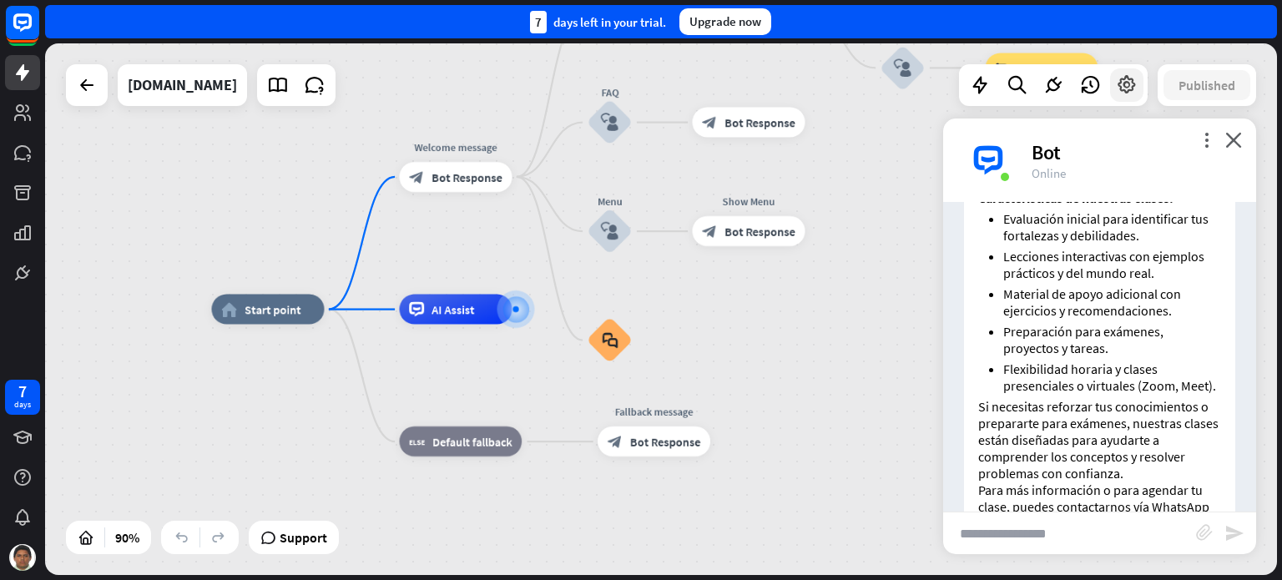
click at [1119, 88] on icon at bounding box center [1126, 85] width 22 height 22
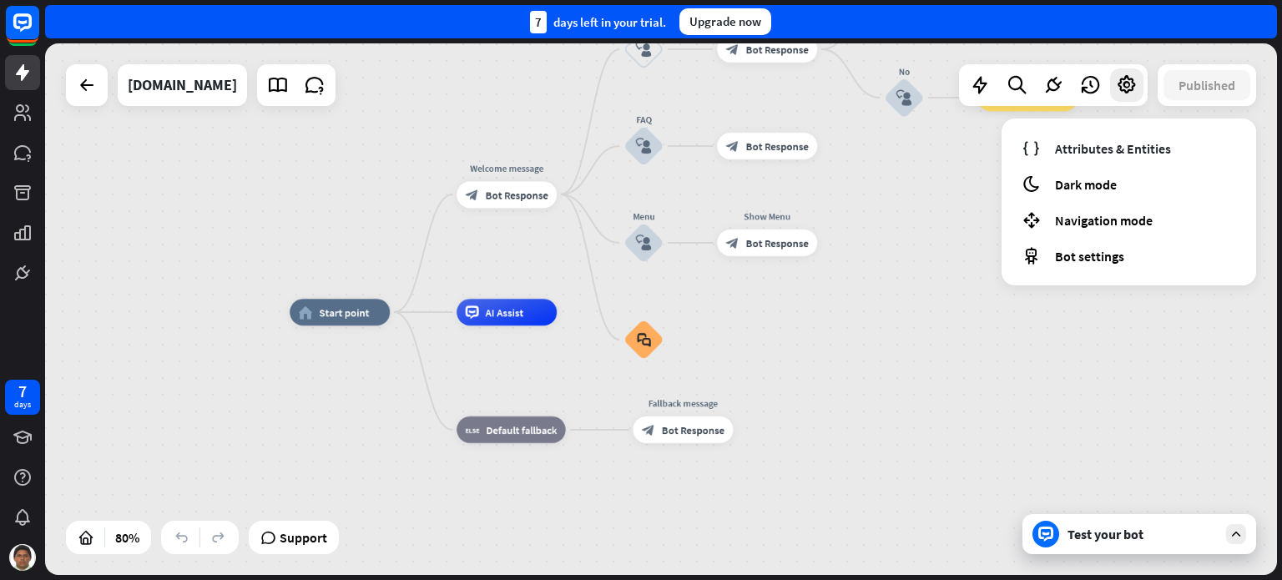
click at [953, 291] on div "home_2 Start point Welcome message block_bot_response Bot Response Back to Menu…" at bounding box center [660, 308] width 1231 height 531
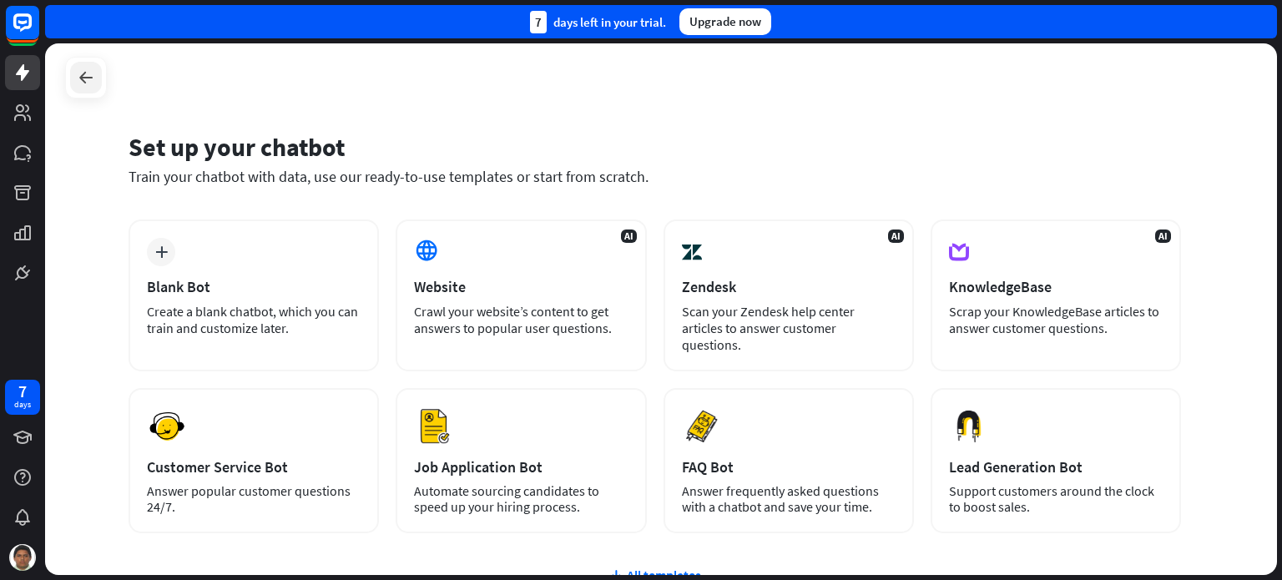
click at [80, 69] on icon at bounding box center [86, 78] width 20 height 20
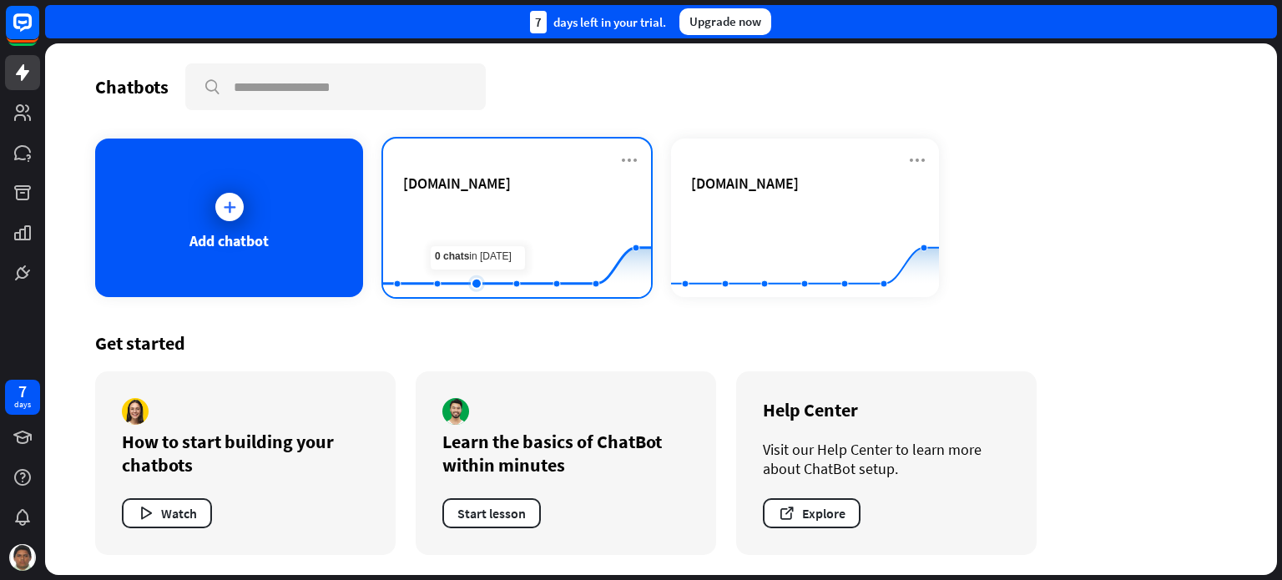
click at [487, 216] on rect at bounding box center [517, 256] width 268 height 104
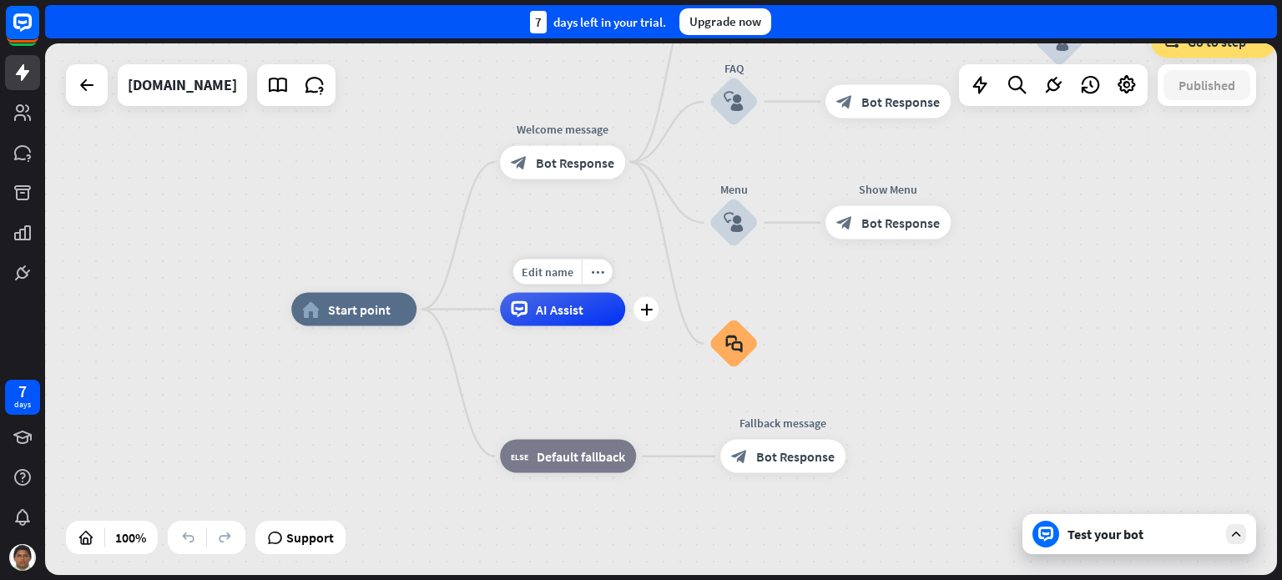
click at [549, 326] on div "Edit name more_horiz plus AI Assist" at bounding box center [562, 309] width 125 height 33
click at [548, 326] on div "Edit name more_horiz plus AI Assist" at bounding box center [562, 309] width 125 height 33
click at [560, 293] on div "Edit name more_horiz plus AI Assist" at bounding box center [562, 309] width 125 height 33
click at [589, 278] on div "more_horiz" at bounding box center [597, 271] width 31 height 25
click at [556, 310] on span "AI Assist" at bounding box center [560, 309] width 48 height 17
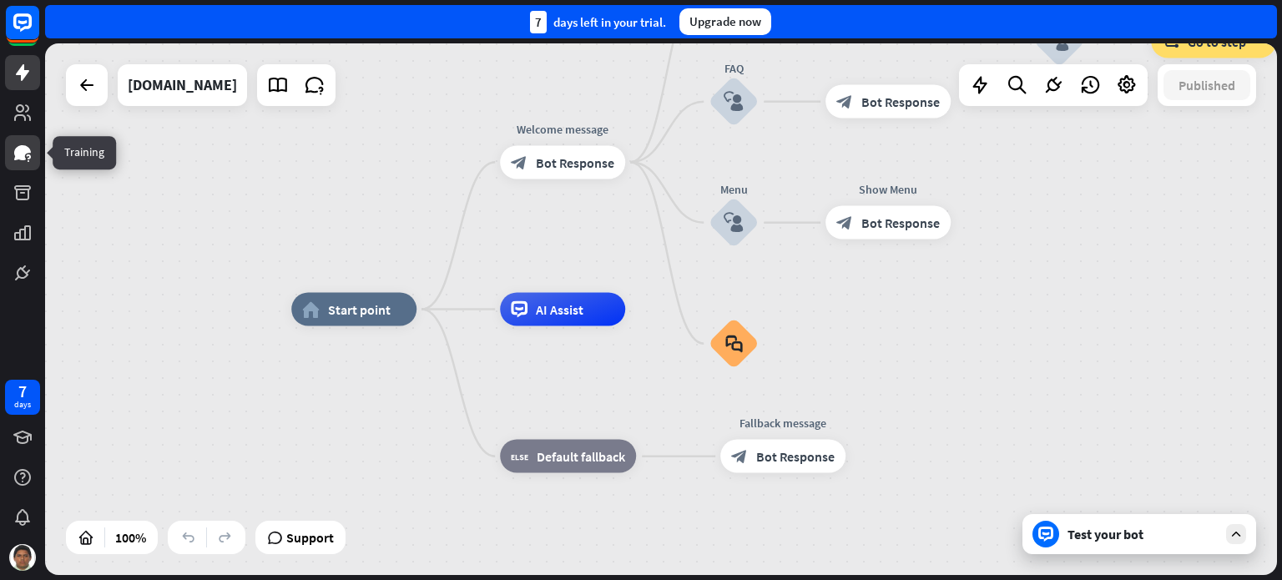
click at [19, 155] on icon at bounding box center [22, 152] width 17 height 15
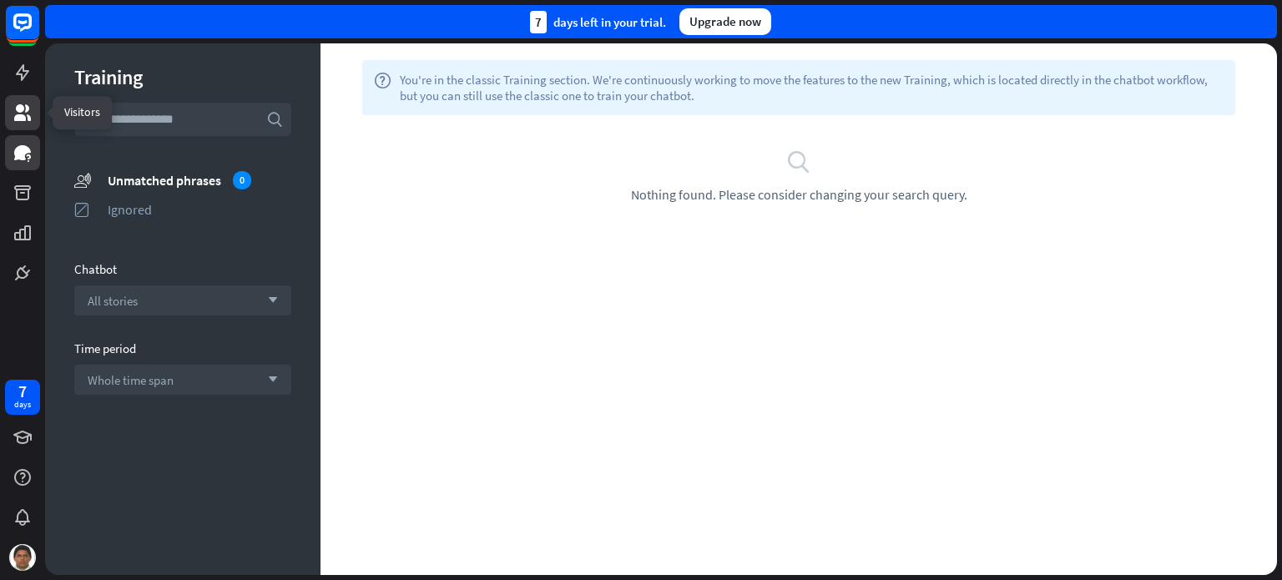
click at [38, 113] on link at bounding box center [22, 112] width 35 height 35
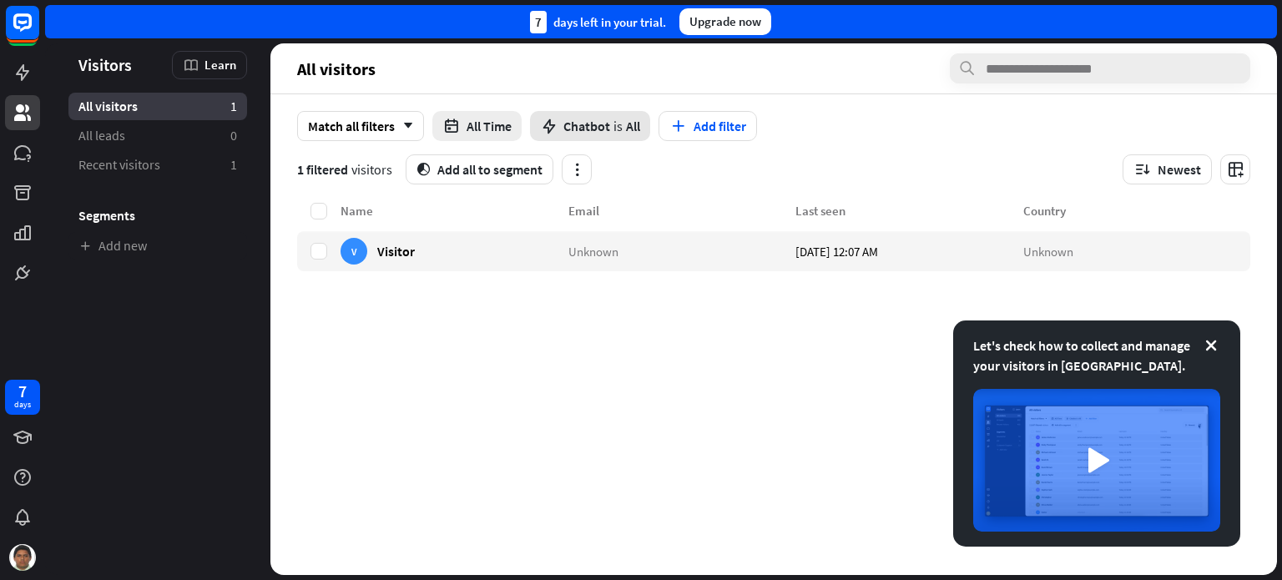
click at [607, 127] on span "Chatbot" at bounding box center [586, 126] width 47 height 17
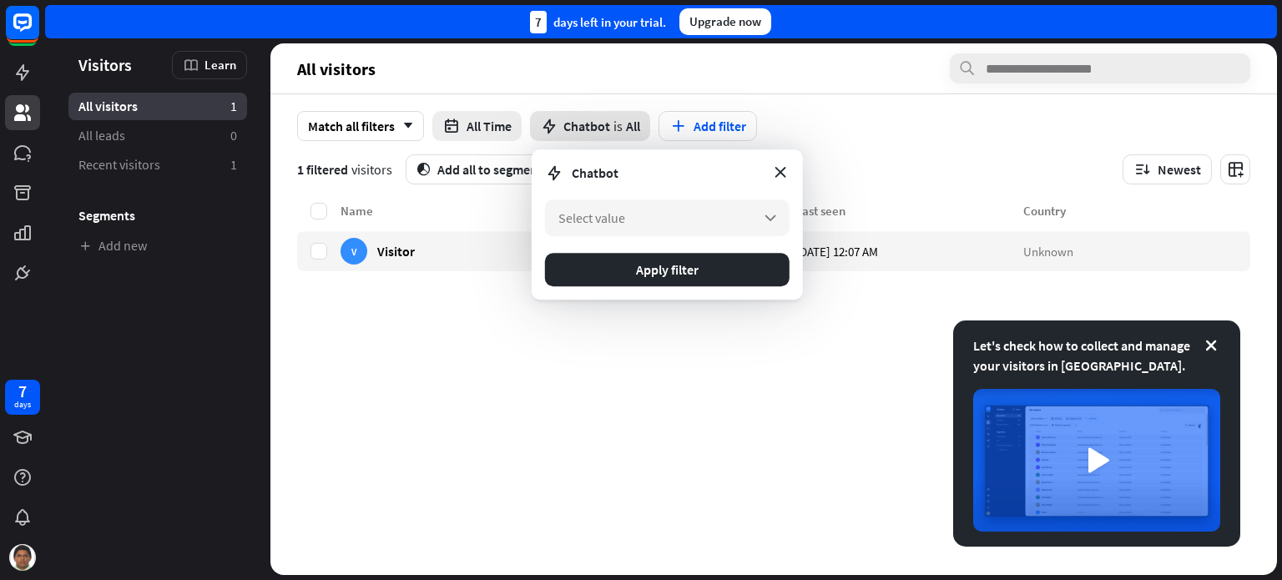
click at [607, 127] on span "Chatbot" at bounding box center [586, 126] width 47 height 17
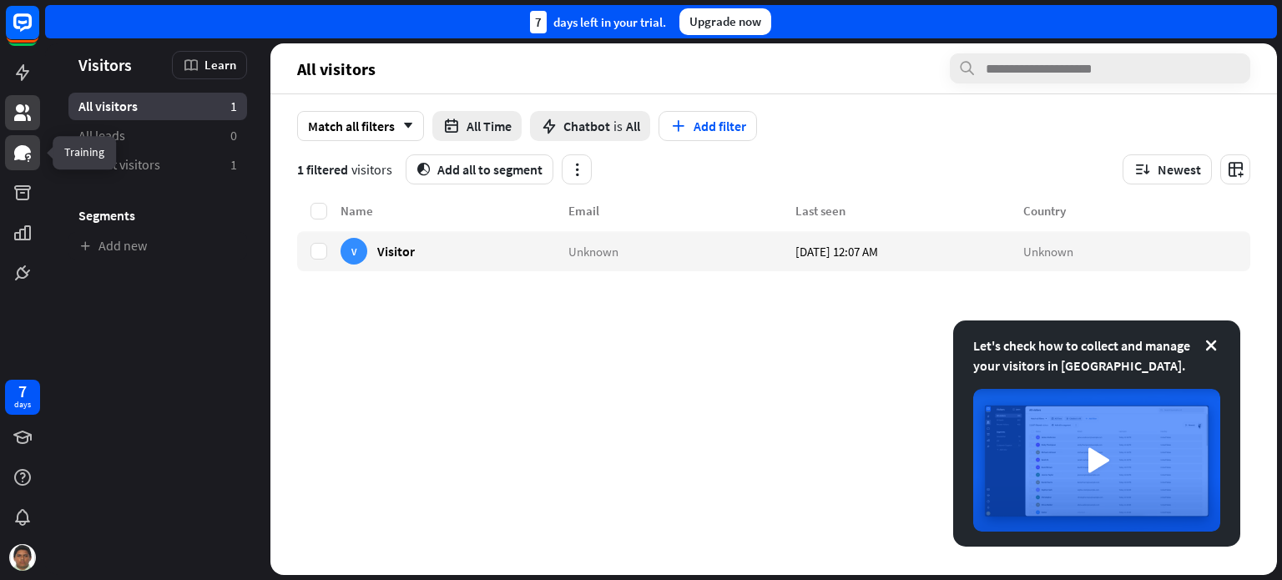
click at [33, 153] on link at bounding box center [22, 152] width 35 height 35
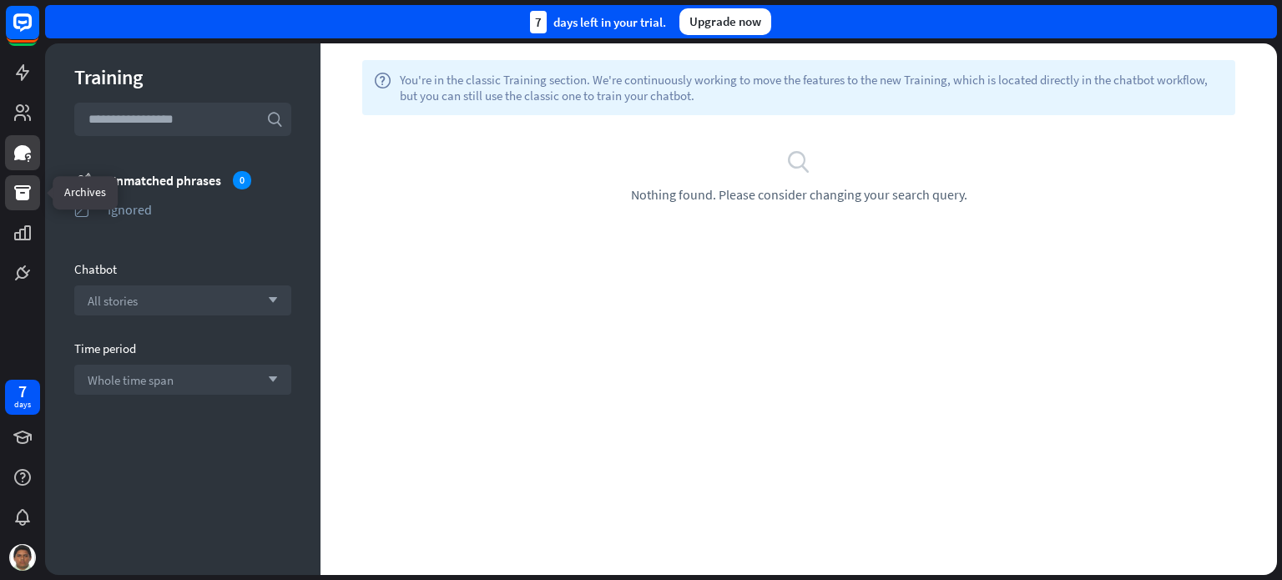
click at [17, 185] on icon at bounding box center [22, 192] width 17 height 15
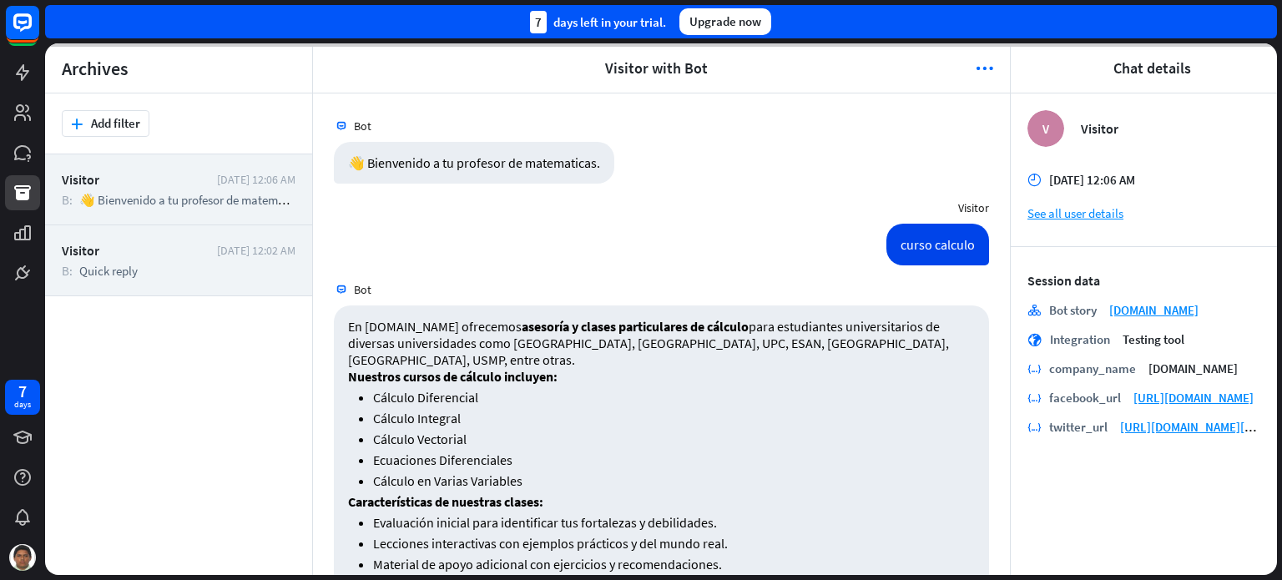
scroll to position [657, 0]
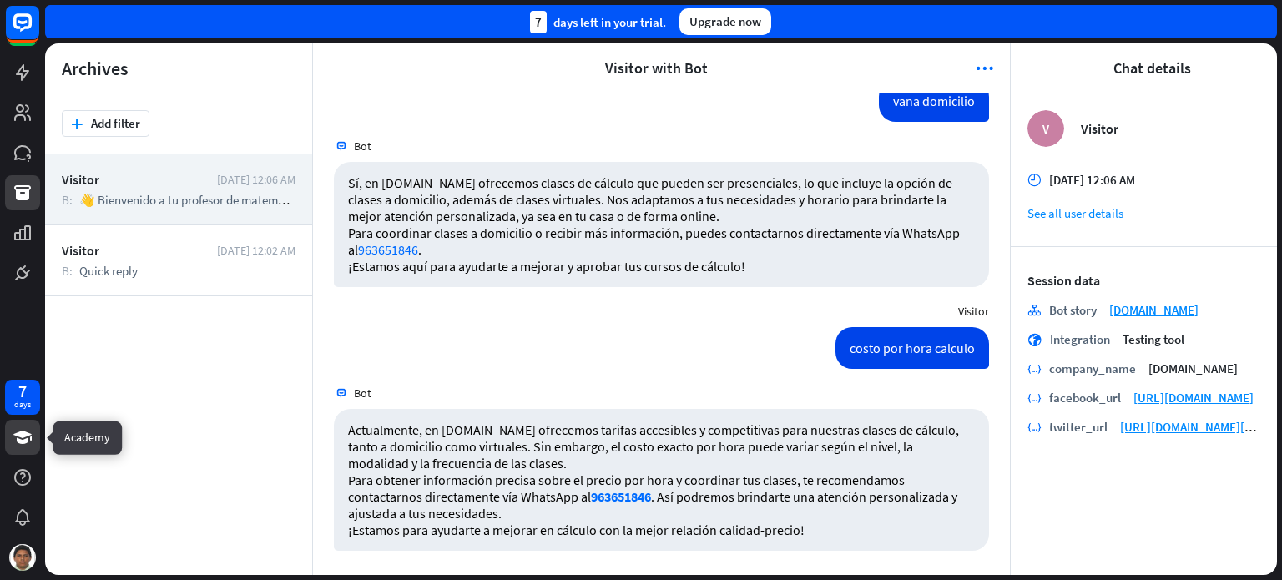
click at [26, 436] on icon at bounding box center [22, 437] width 18 height 13
